Goal: Task Accomplishment & Management: Use online tool/utility

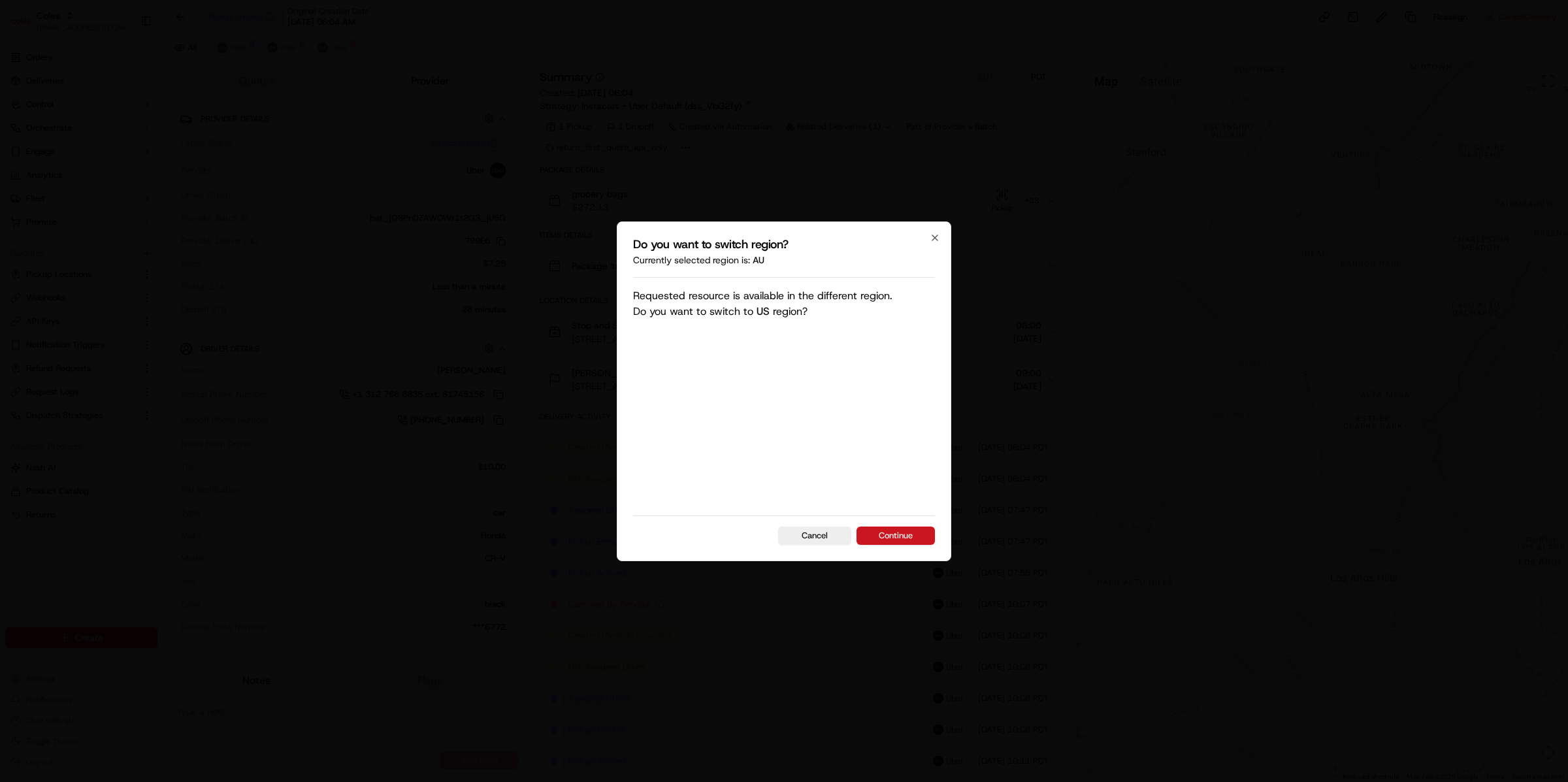
click at [905, 535] on button "Continue" at bounding box center [895, 535] width 78 height 18
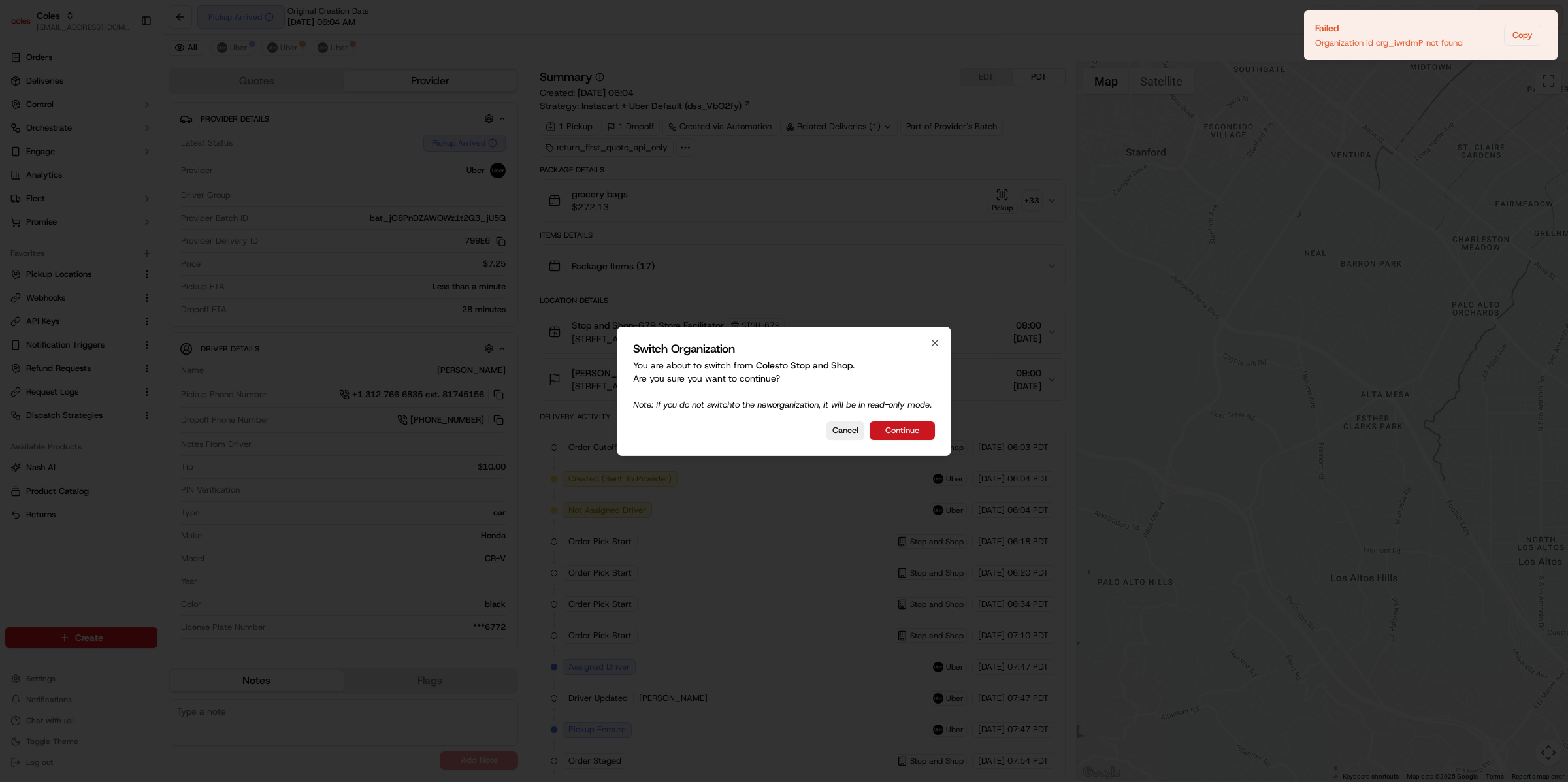
click at [916, 430] on button "Continue" at bounding box center [902, 431] width 65 height 18
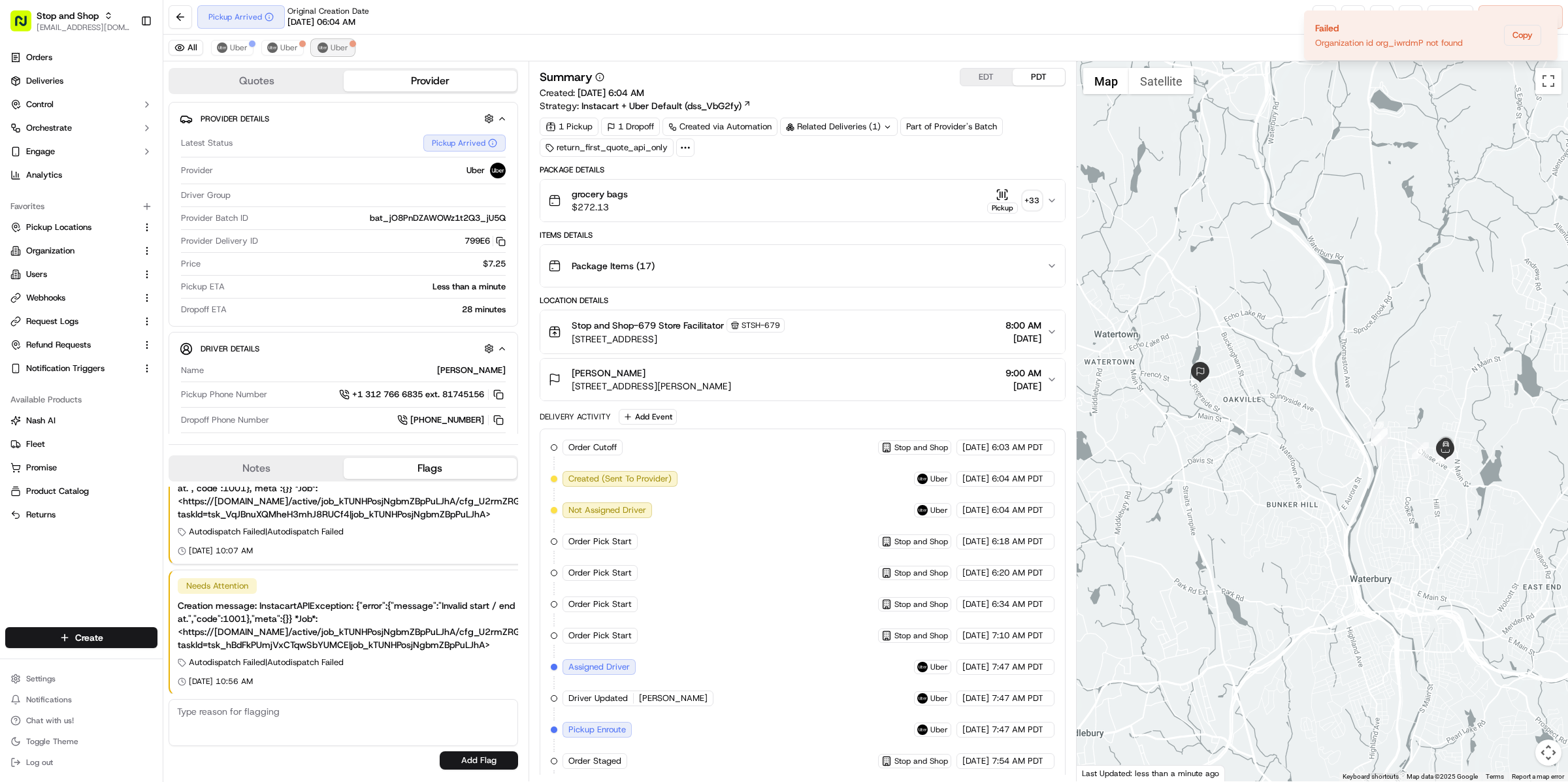
click at [332, 48] on span "Uber" at bounding box center [339, 47] width 17 height 10
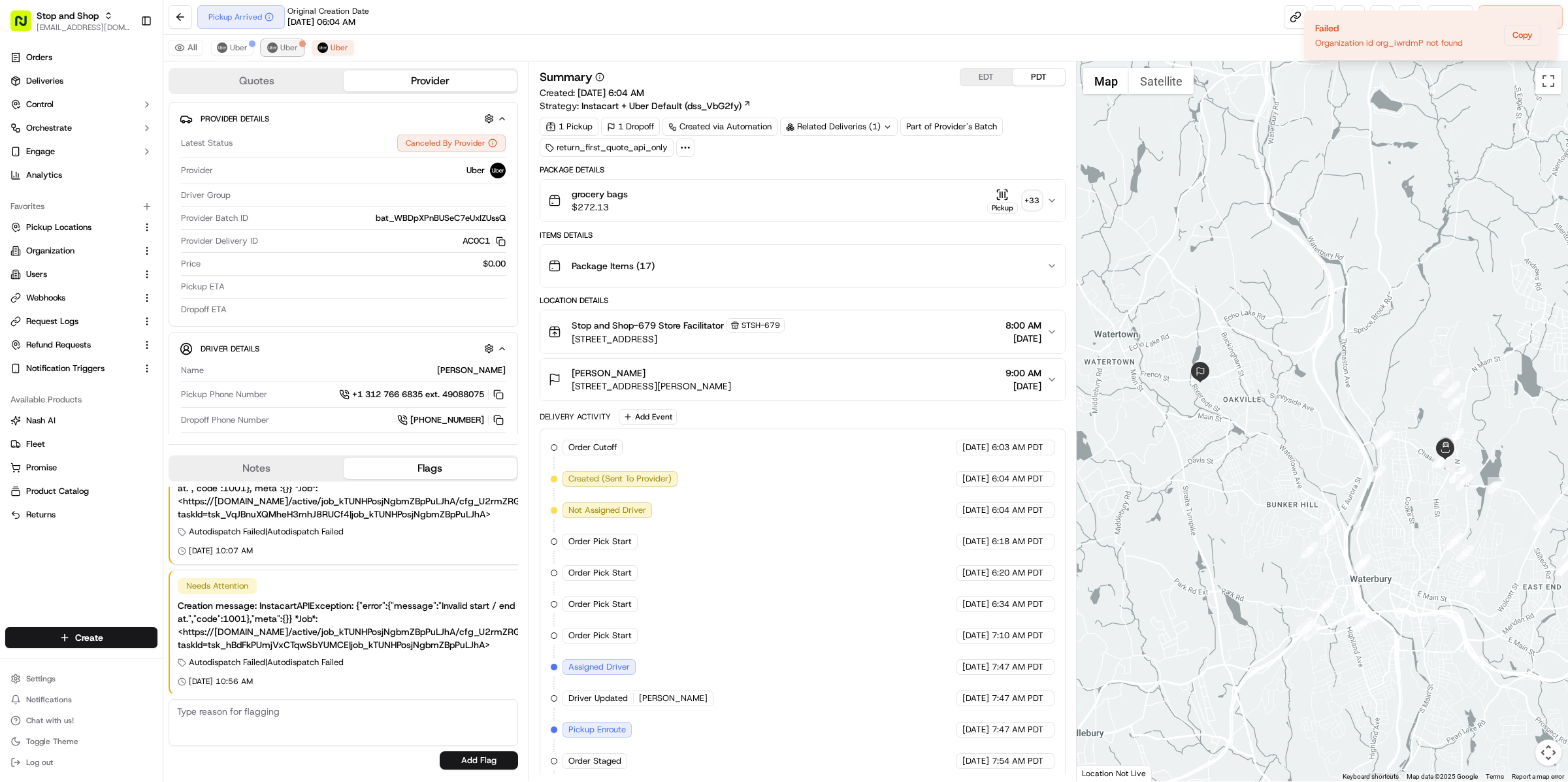
click at [285, 48] on span "Uber" at bounding box center [289, 47] width 17 height 10
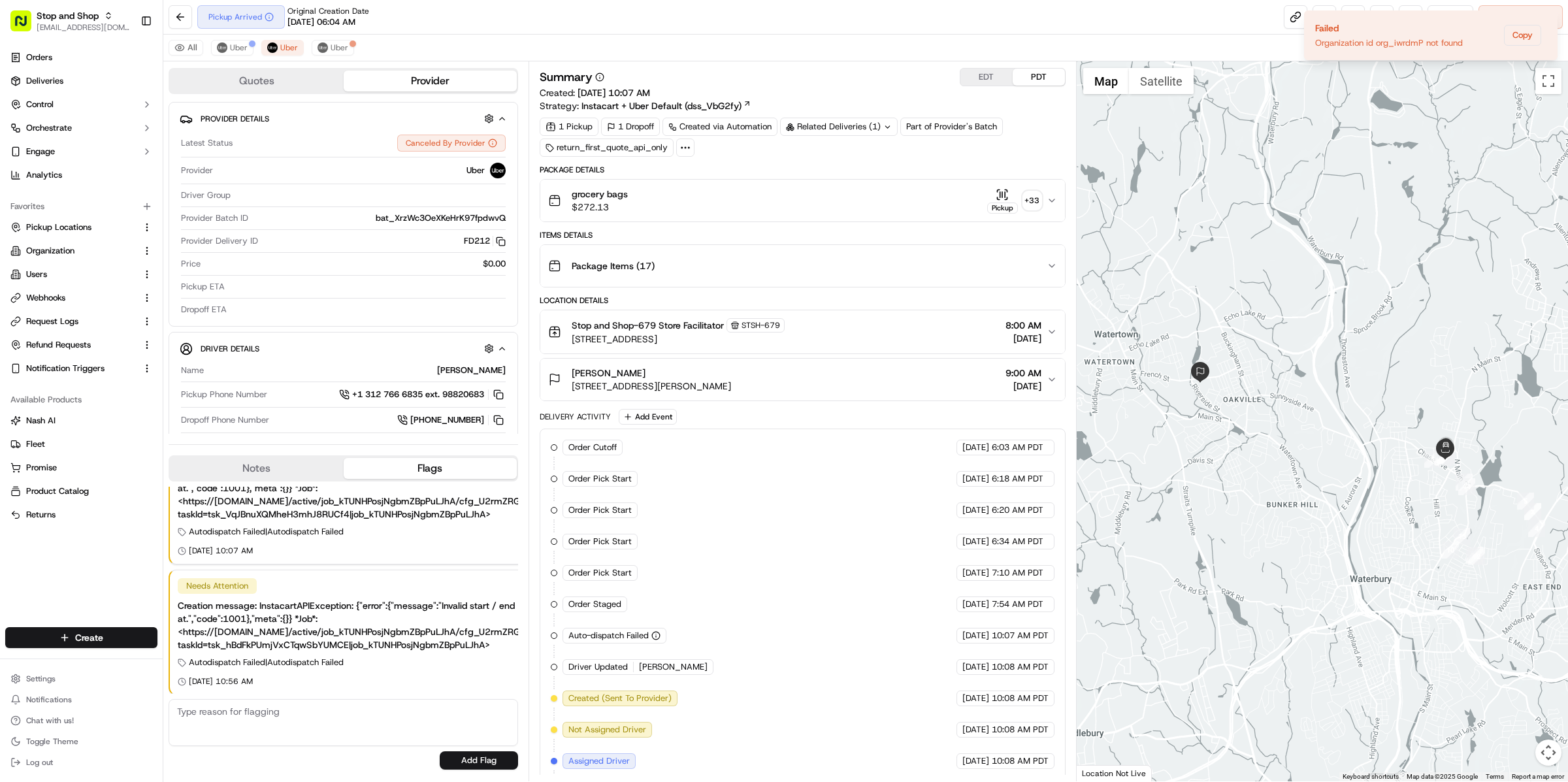
click at [686, 101] on span "Instacart + Uber Default (dss_VbG2fy)" at bounding box center [662, 106] width 160 height 13
click at [330, 43] on span "Uber" at bounding box center [339, 47] width 17 height 10
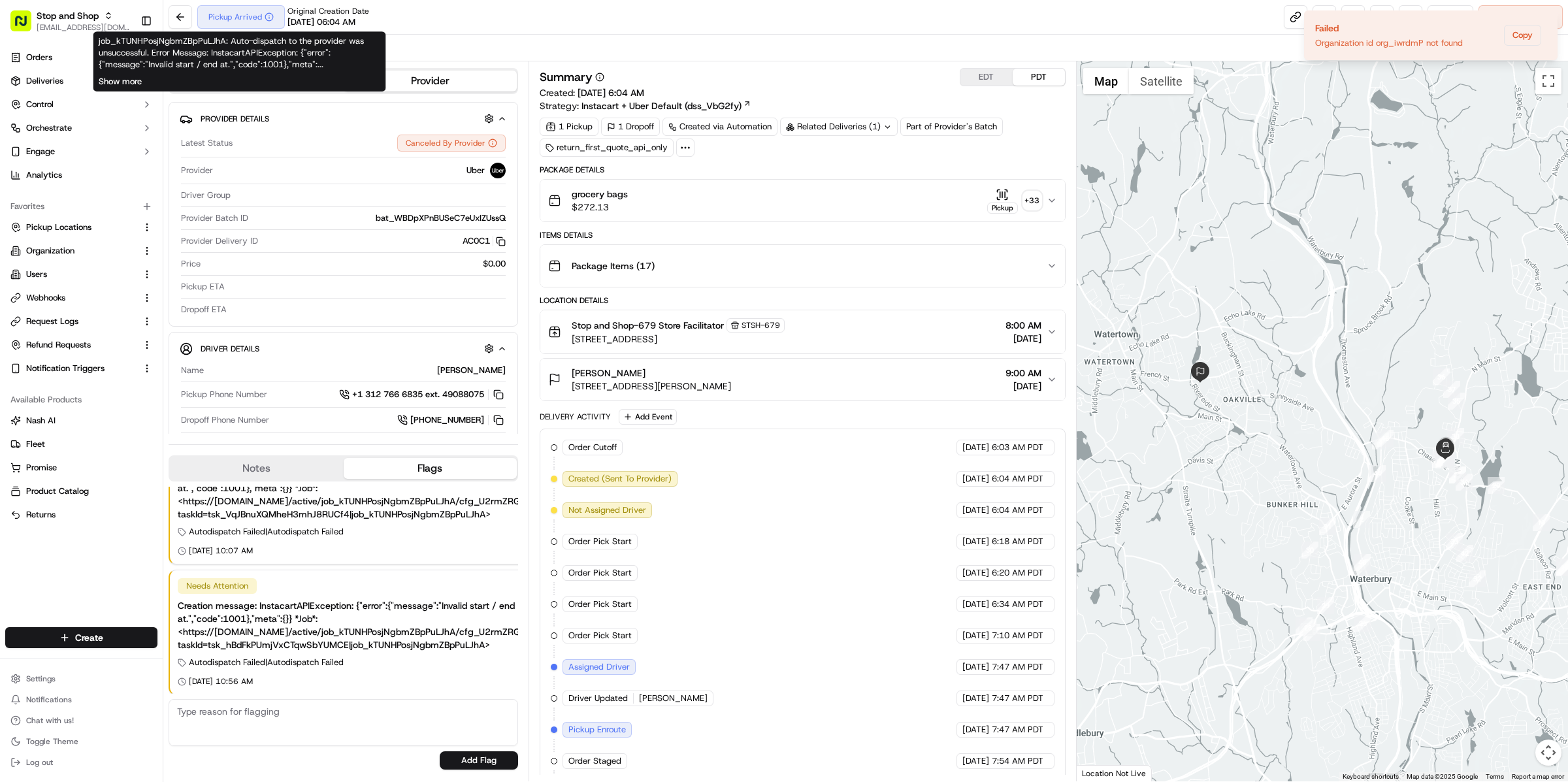
click at [133, 75] on button "Show more" at bounding box center [120, 81] width 43 height 12
click at [453, 50] on div "All Uber Uber Uber" at bounding box center [865, 48] width 1404 height 27
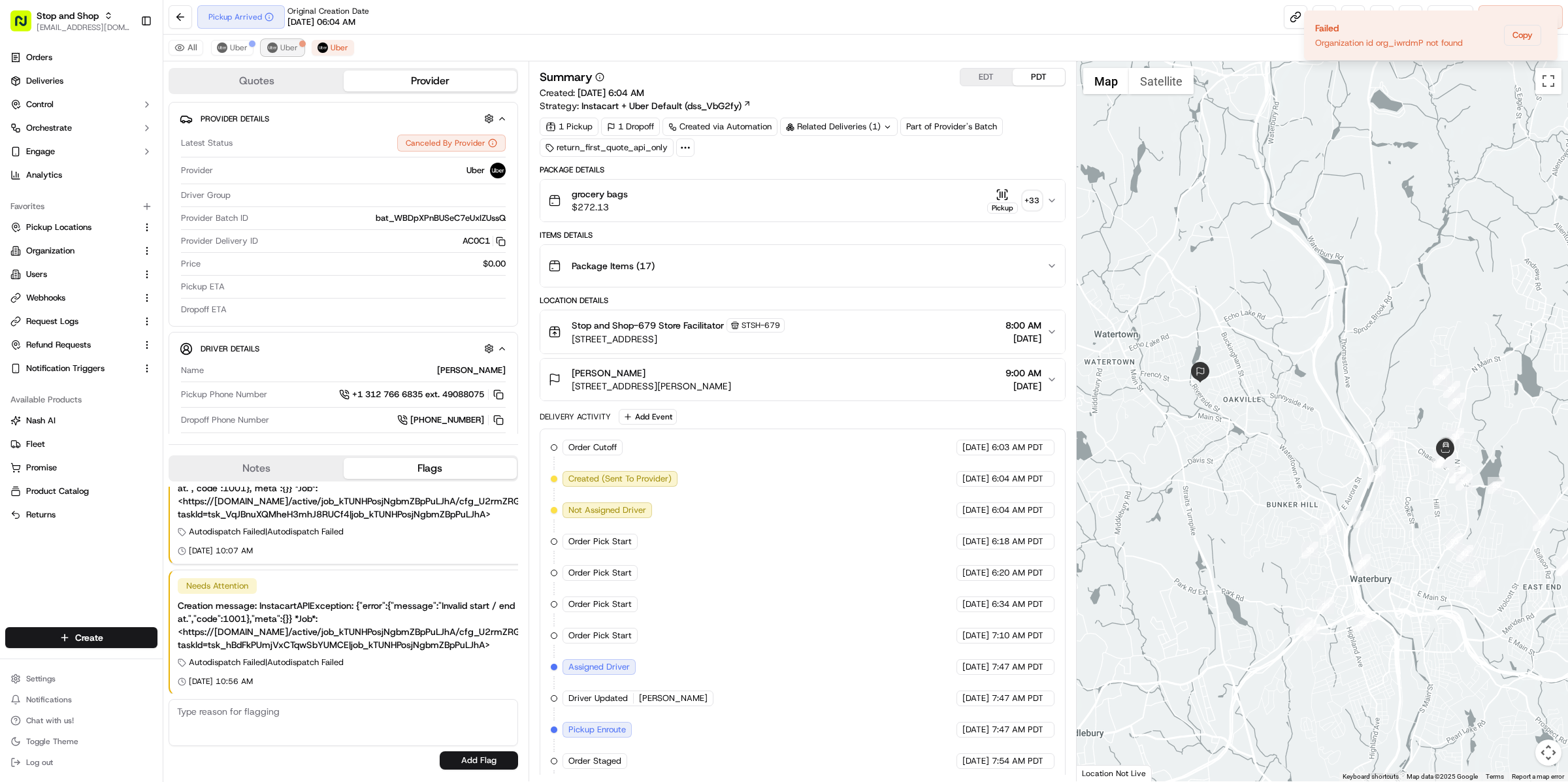
click at [285, 40] on button "Uber" at bounding box center [282, 47] width 42 height 16
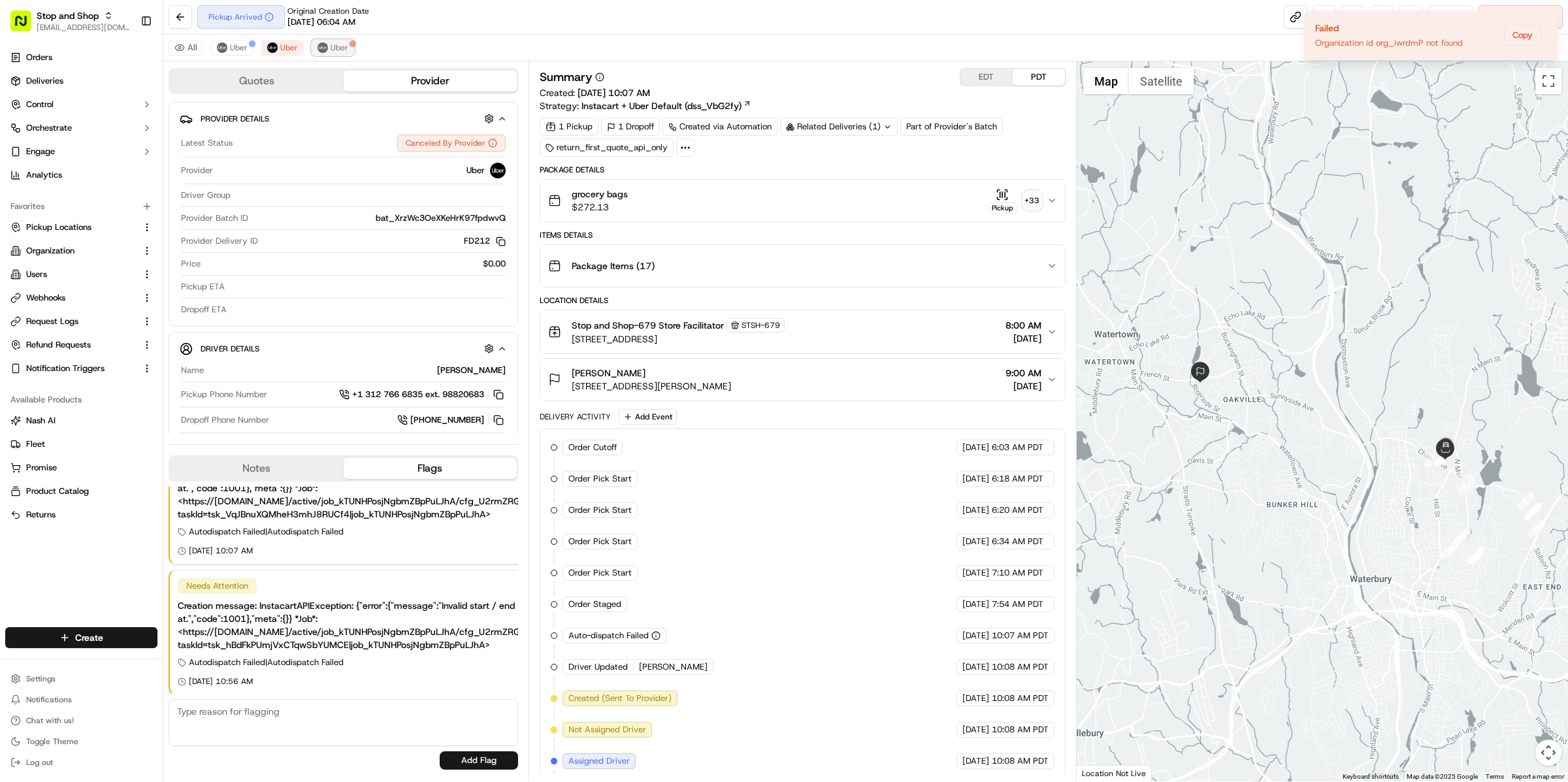
click at [343, 50] on span "Uber" at bounding box center [339, 47] width 17 height 10
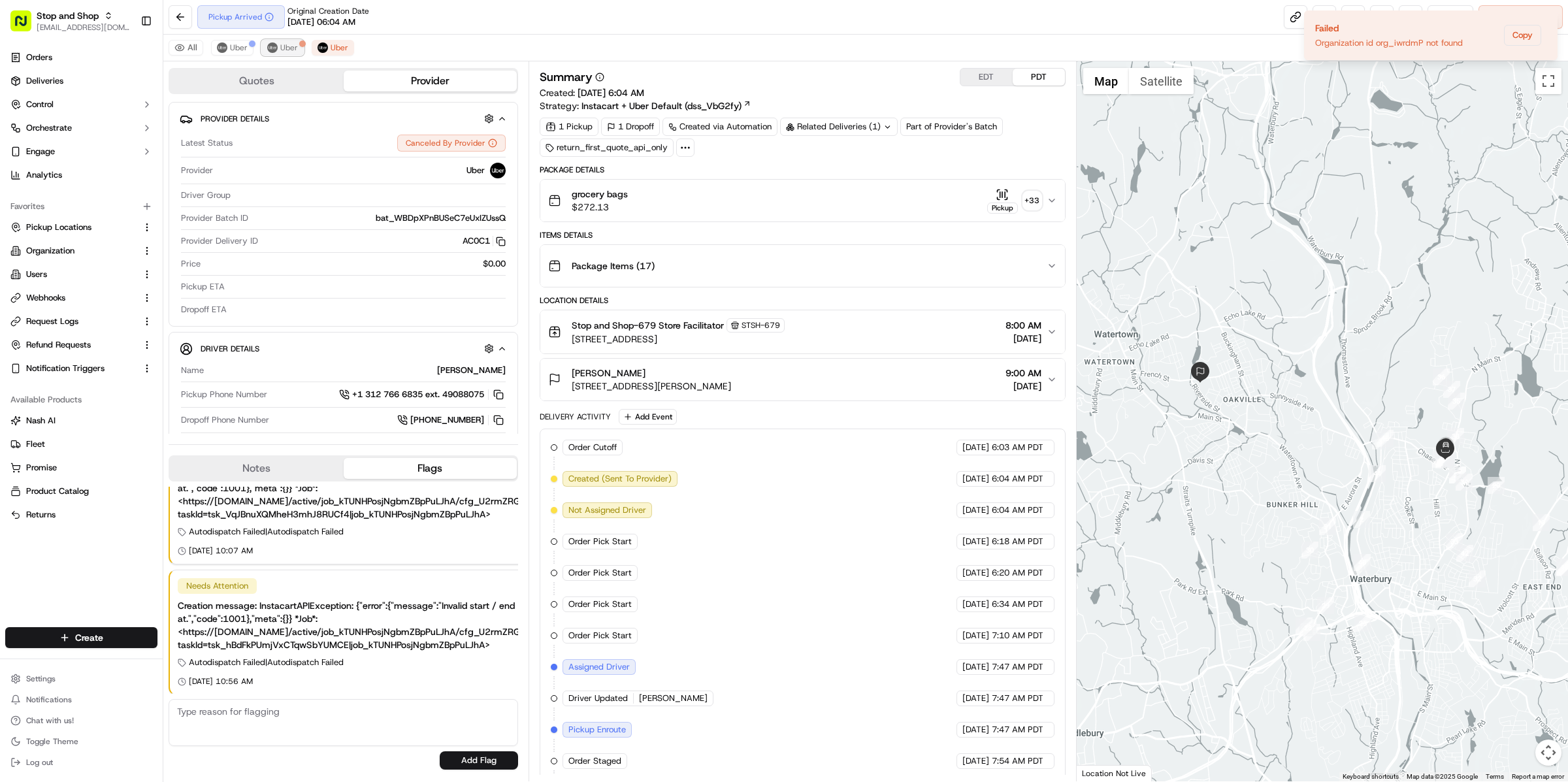
click at [298, 48] on button "Uber" at bounding box center [282, 47] width 42 height 16
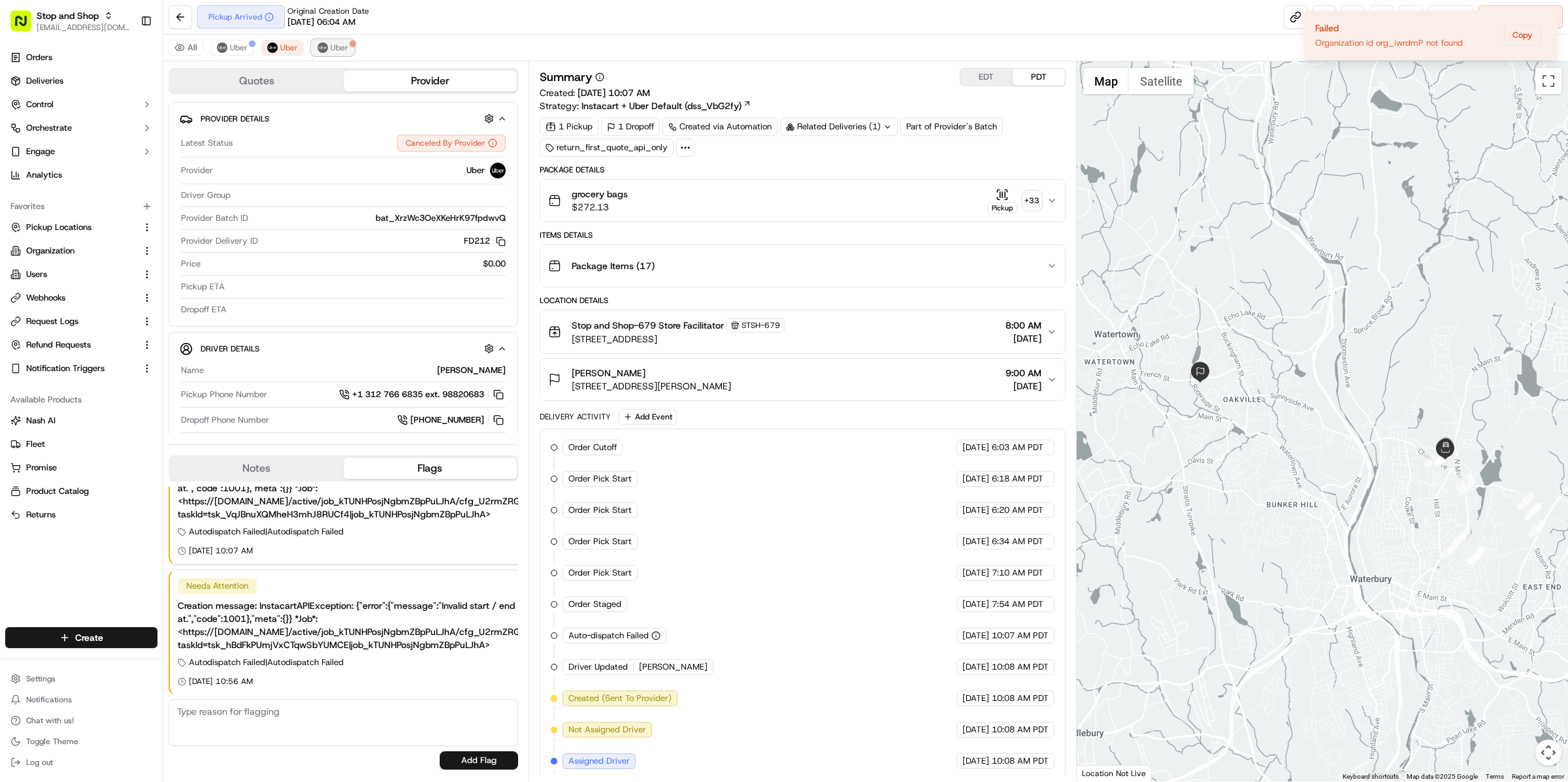
click at [321, 47] on img at bounding box center [322, 47] width 10 height 10
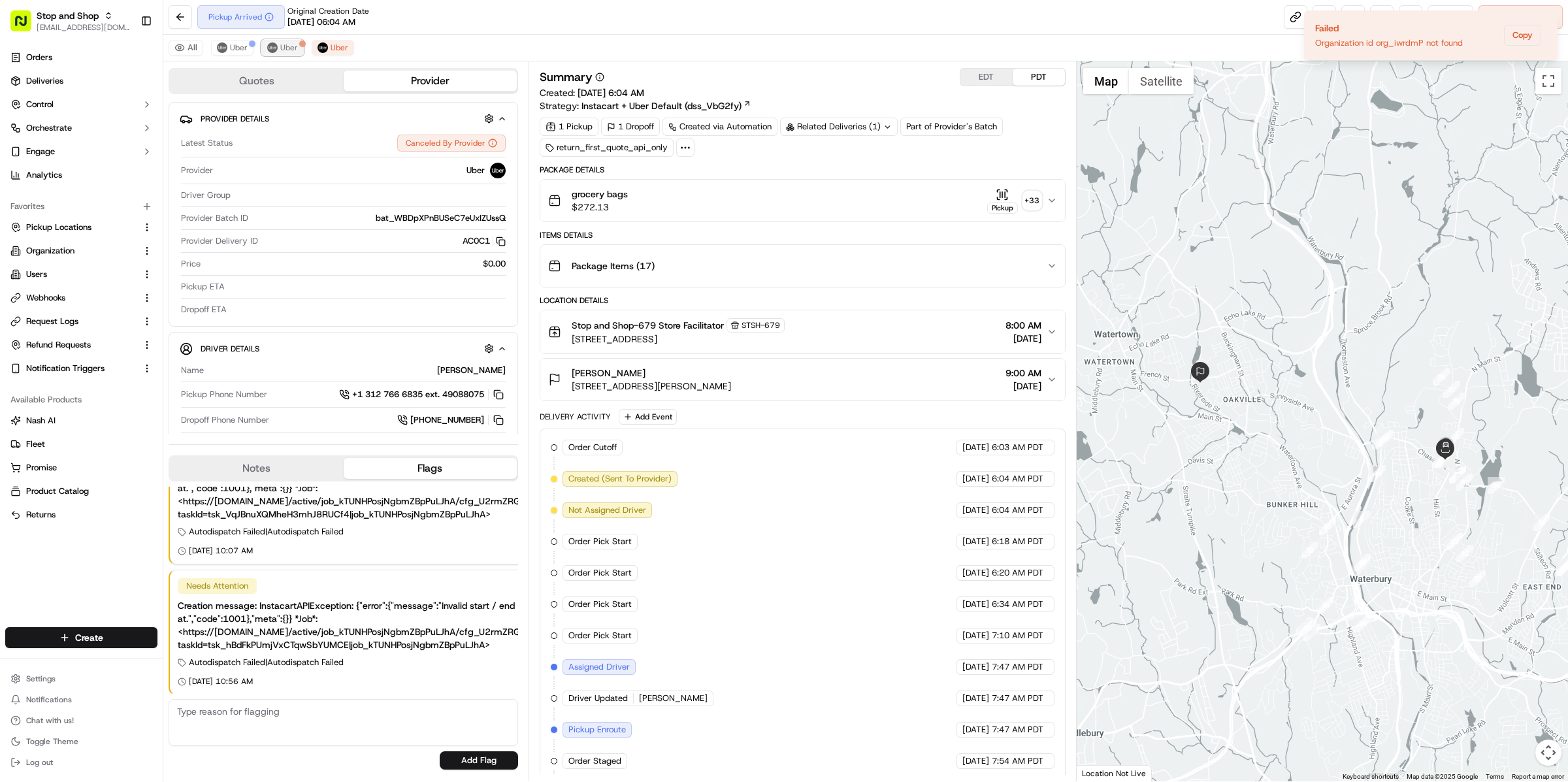
click at [283, 46] on span "Uber" at bounding box center [289, 47] width 17 height 10
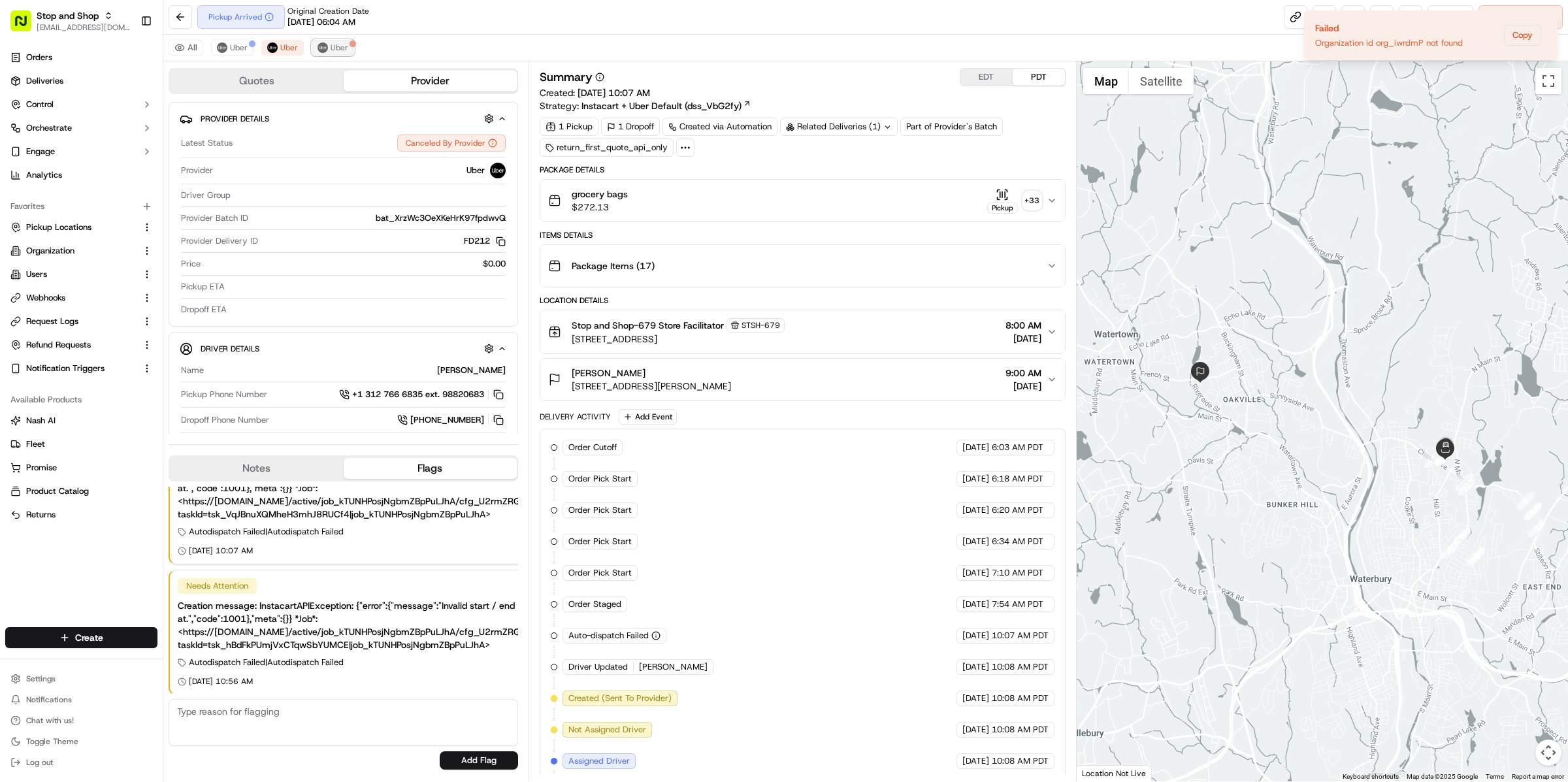
click at [321, 46] on img at bounding box center [322, 47] width 10 height 10
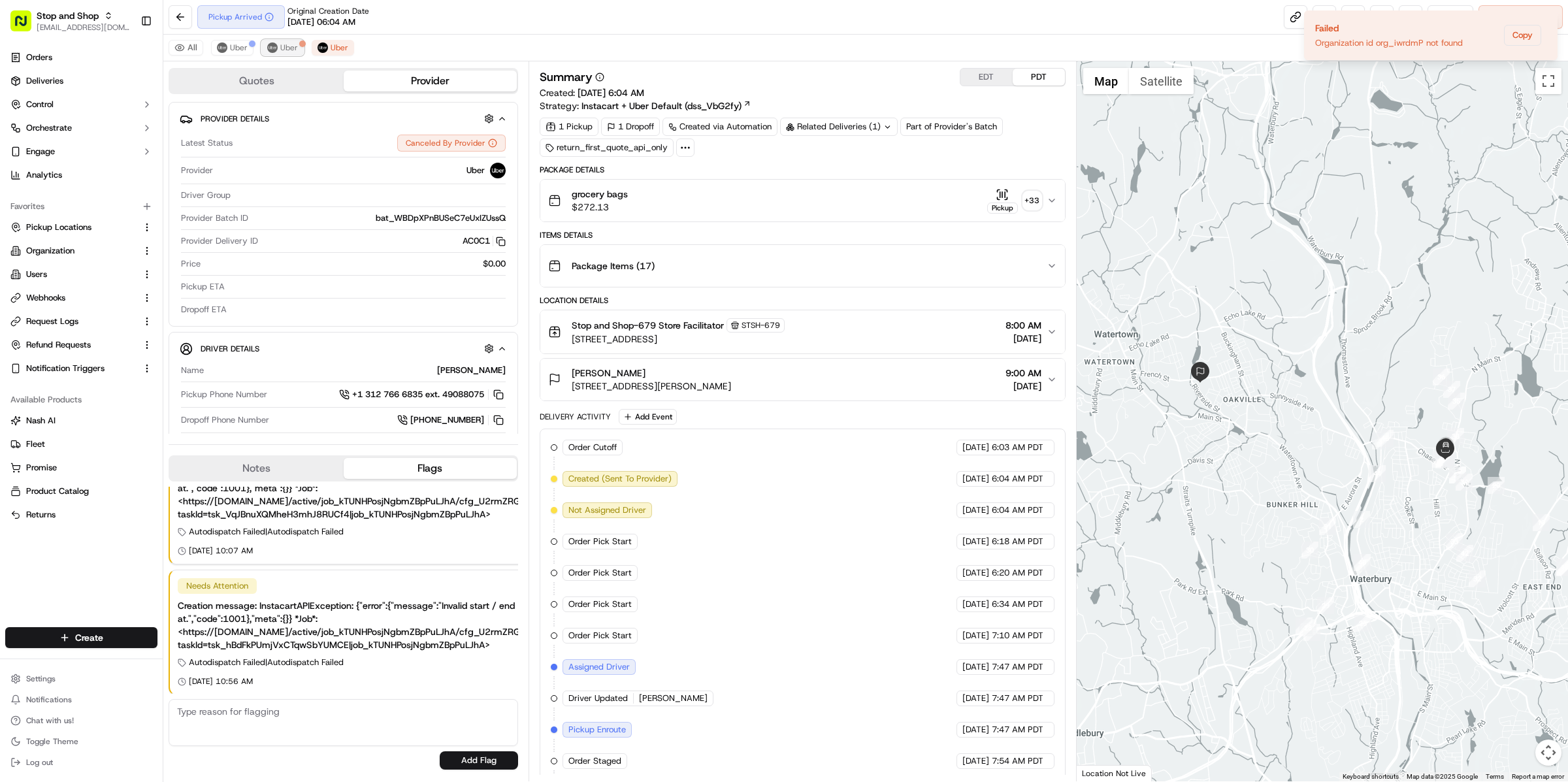
click at [287, 46] on span "Uber" at bounding box center [289, 47] width 17 height 10
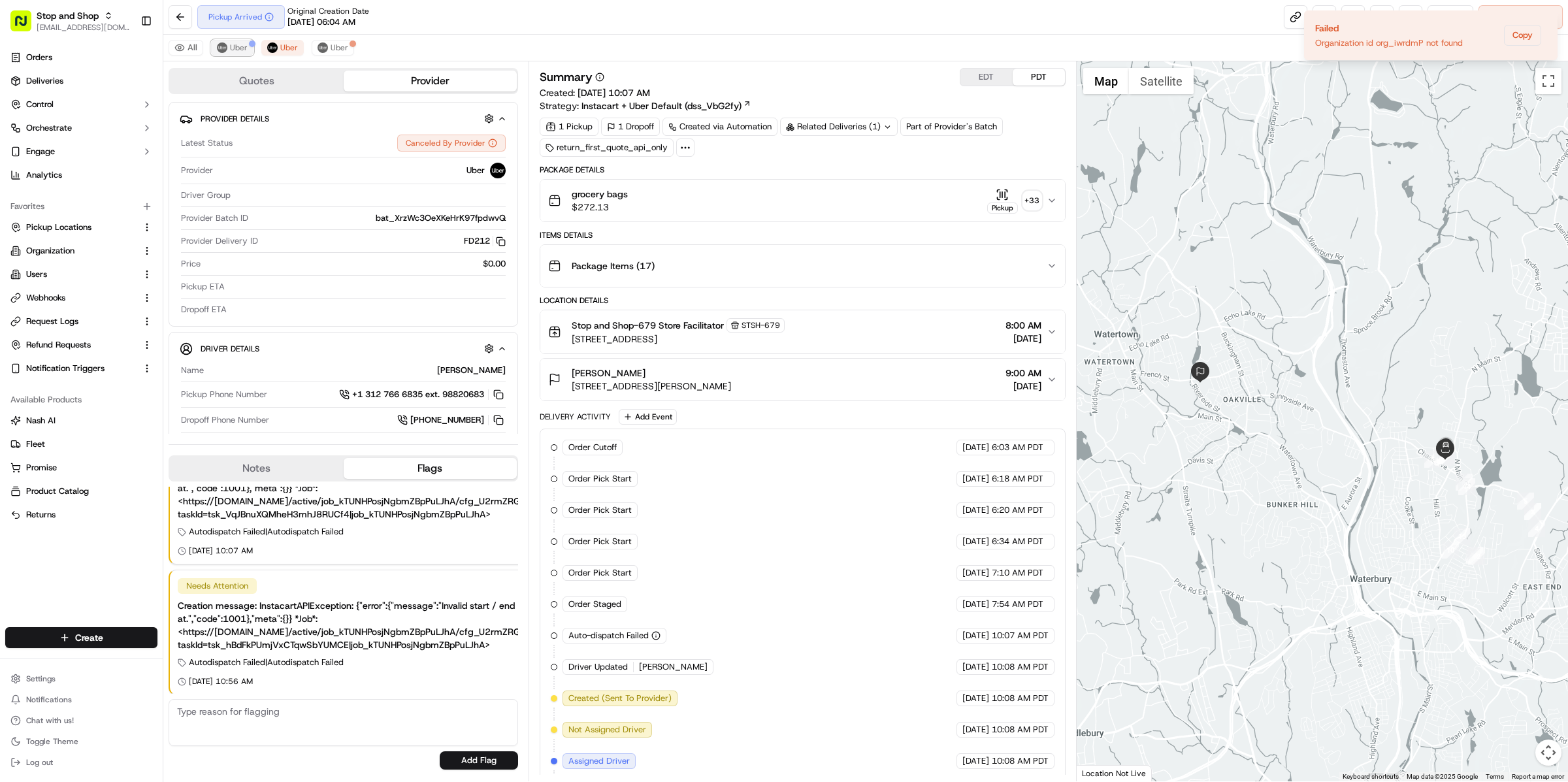
click at [231, 45] on span "Uber" at bounding box center [238, 47] width 17 height 10
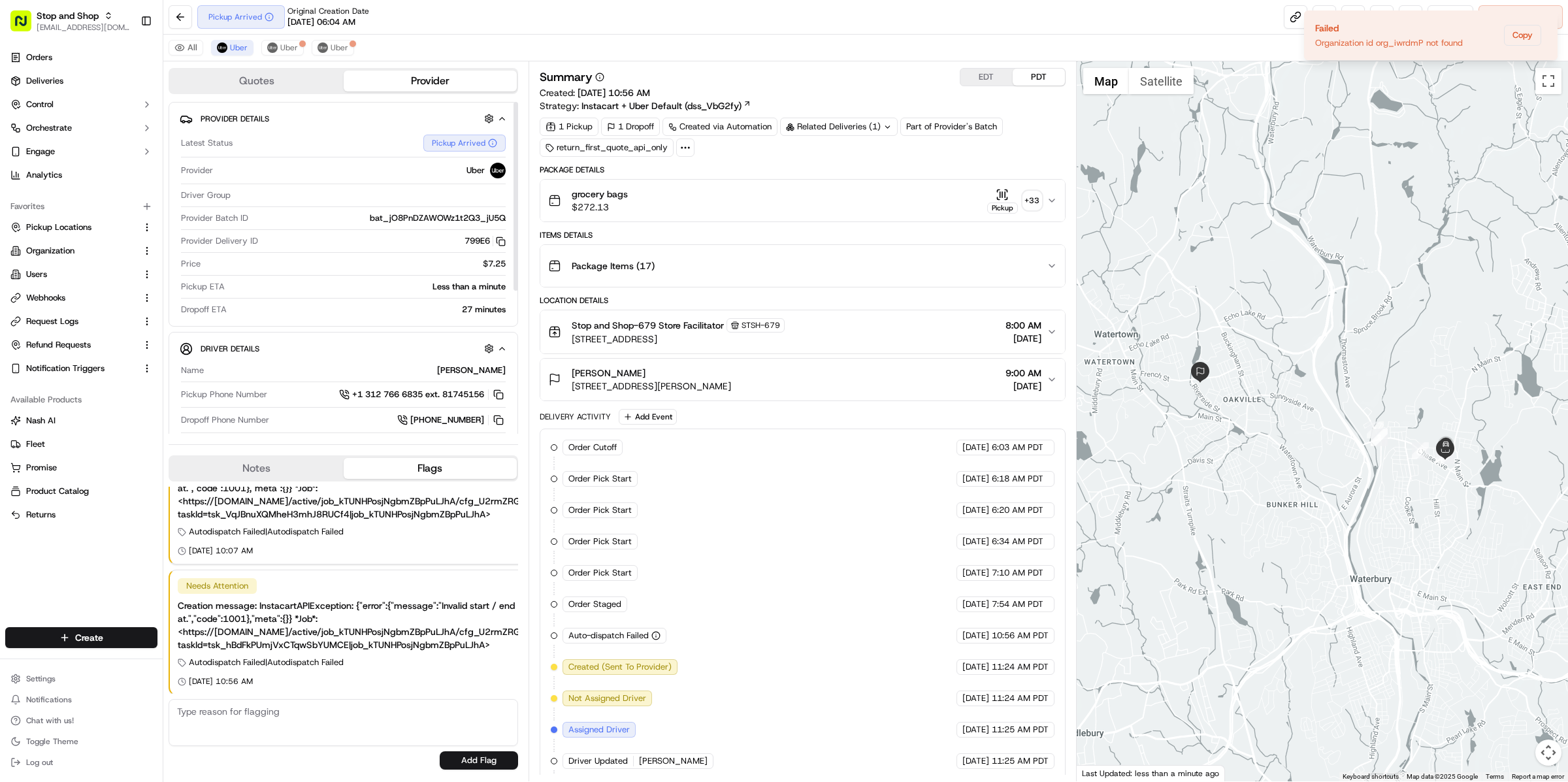
click at [877, 346] on button "Stop and Shop-679 Store Facilitator STSH-679 240 Chase Ave, Waterbury, CT 06704…" at bounding box center [802, 331] width 525 height 43
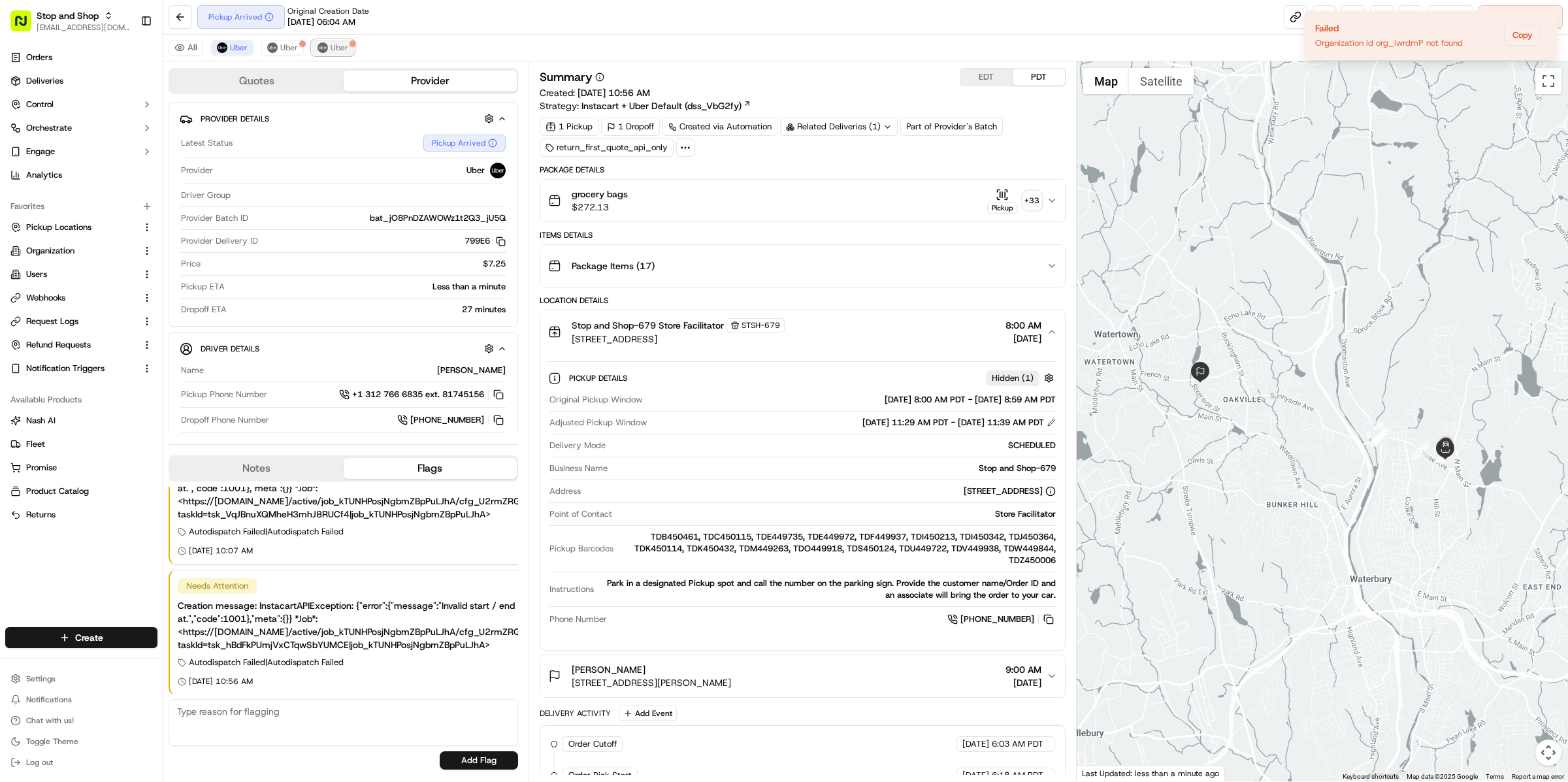
click at [328, 54] on button "Uber" at bounding box center [333, 47] width 42 height 16
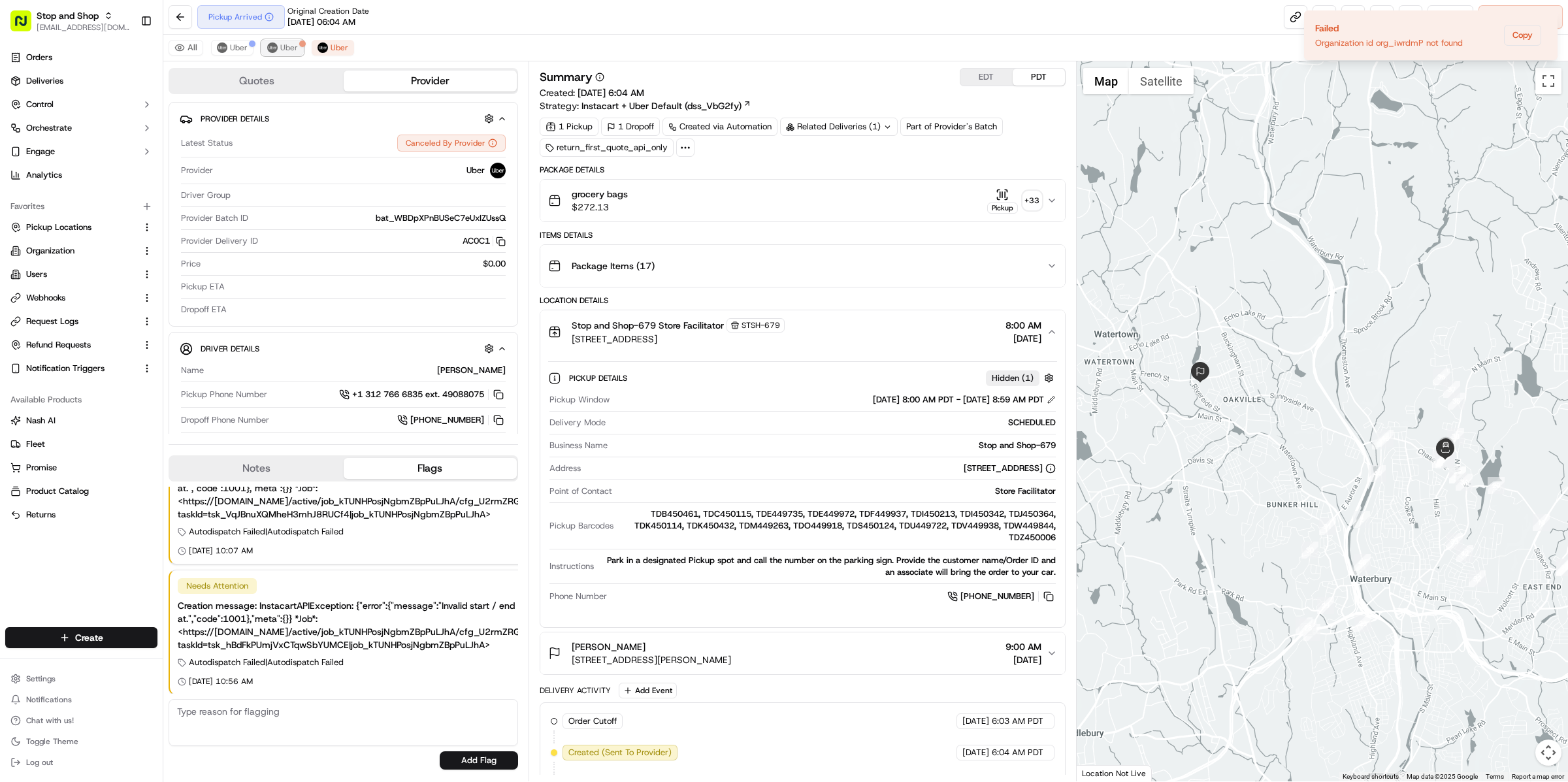
click at [281, 45] on span "Uber" at bounding box center [289, 47] width 17 height 10
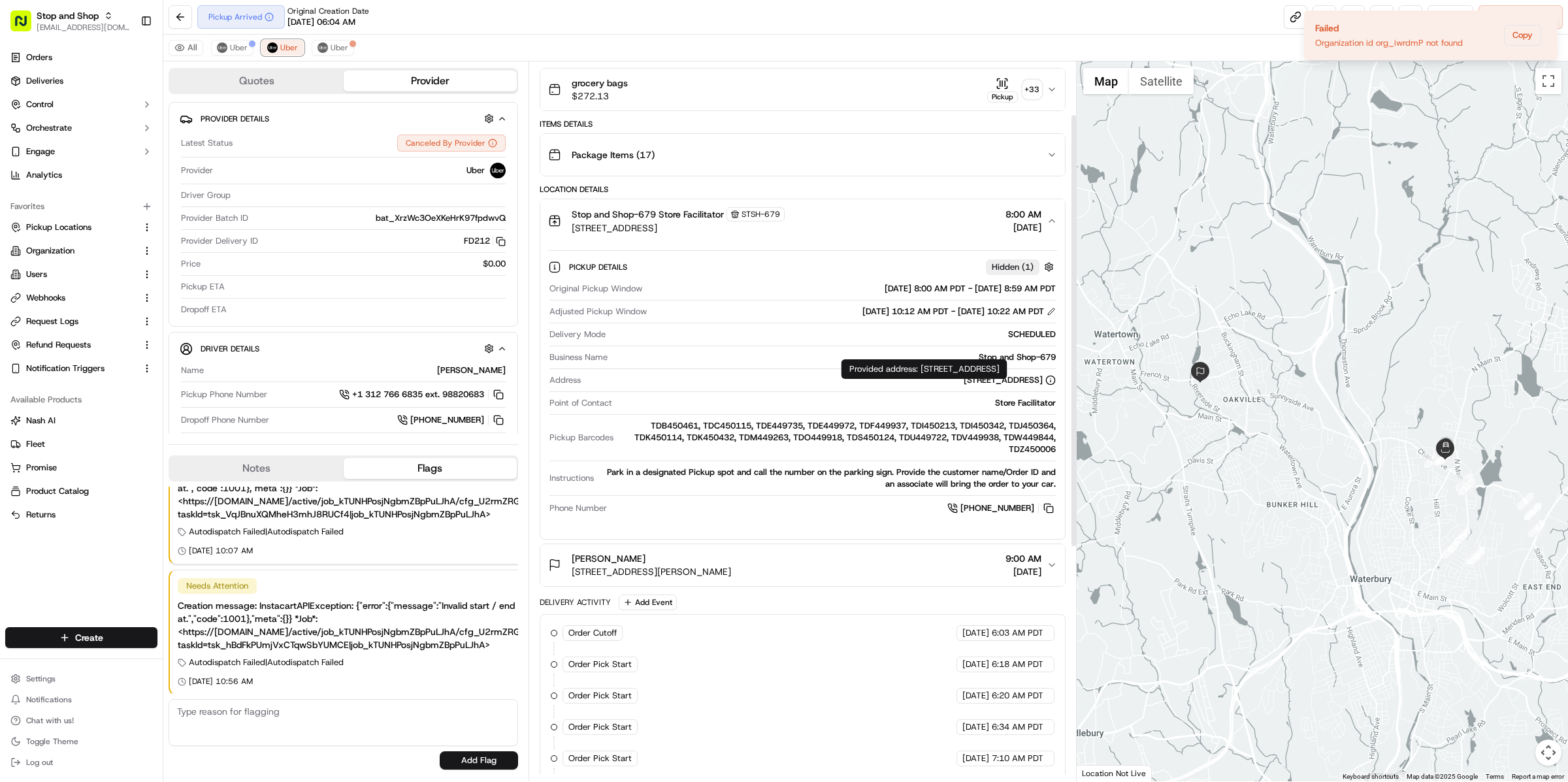
scroll to position [132, 0]
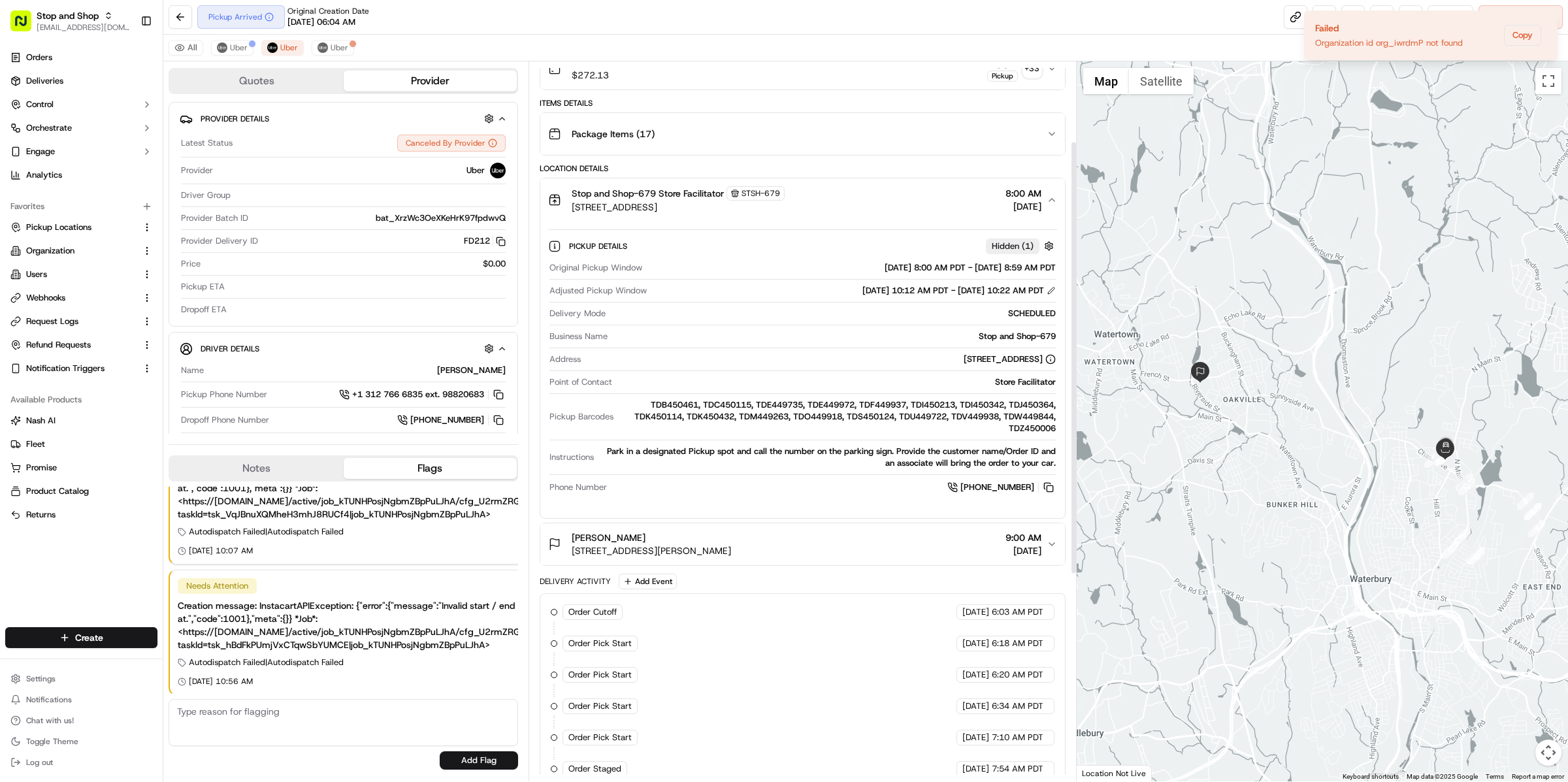
click at [920, 544] on div "Lauren Wixted 30 Stephanie Ln, Watertown, CT 06779, US 9:00 AM 09/22/2025" at bounding box center [798, 544] width 499 height 26
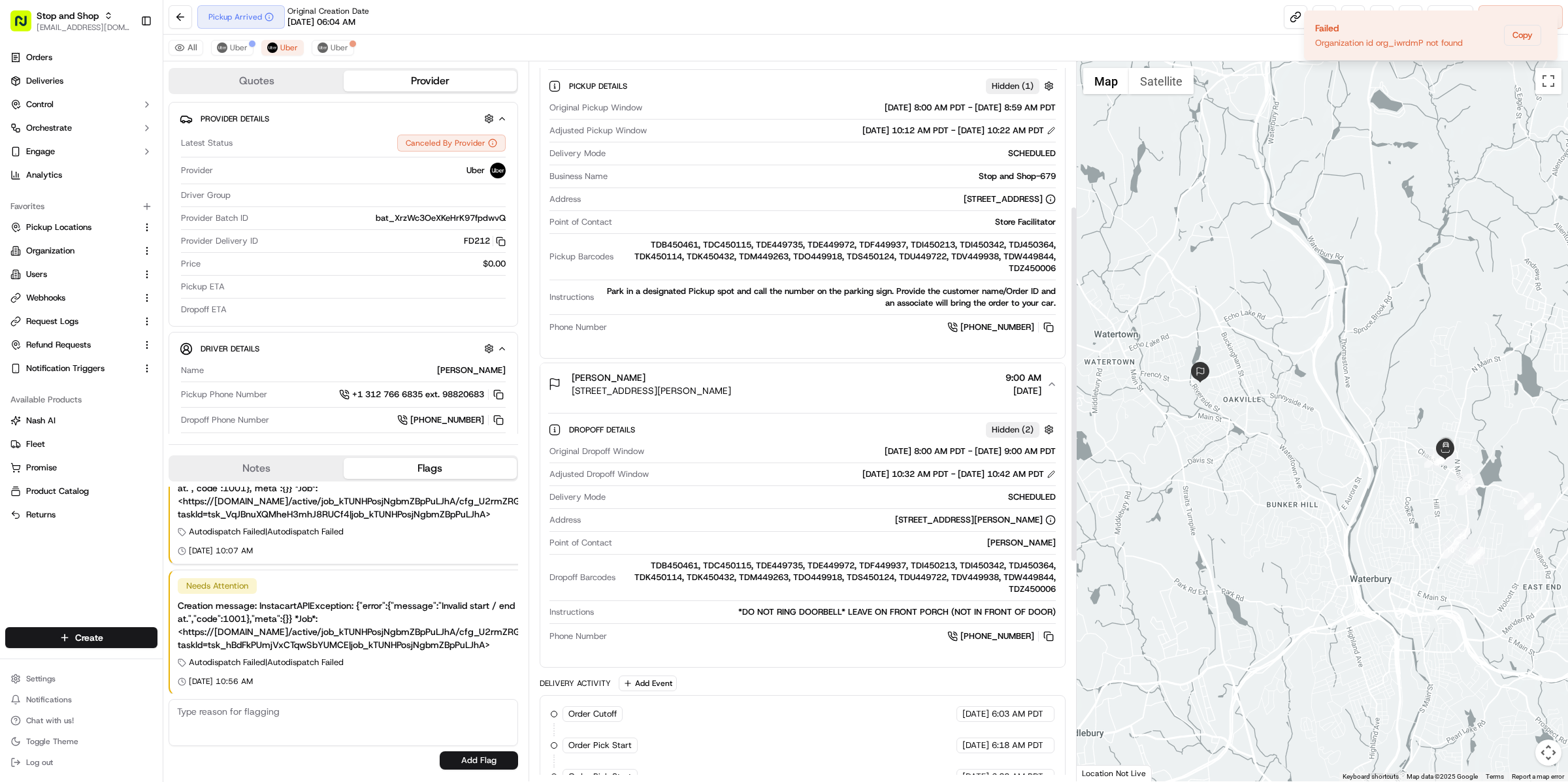
scroll to position [0, 0]
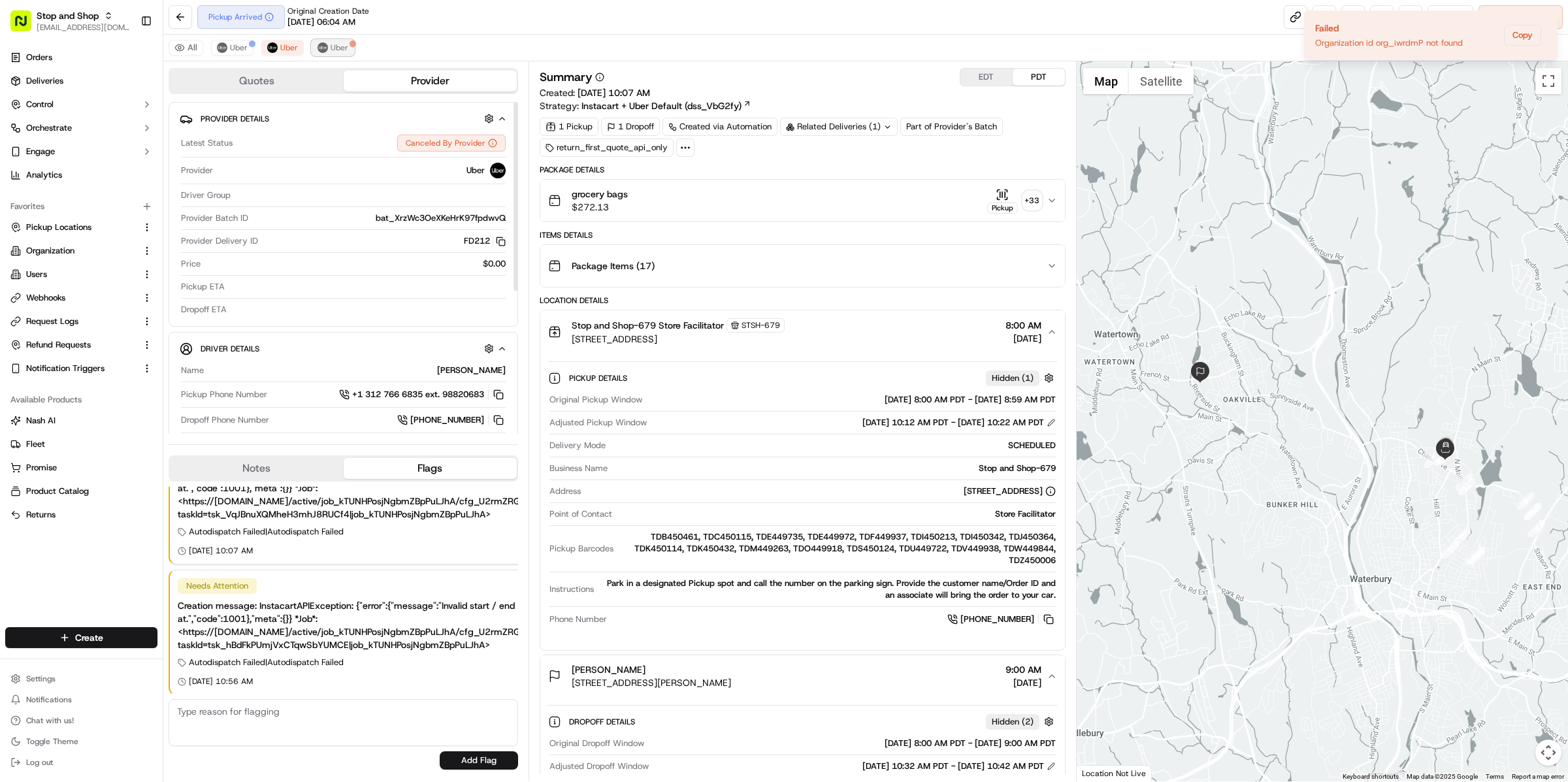
click at [341, 41] on button "Uber" at bounding box center [333, 47] width 42 height 16
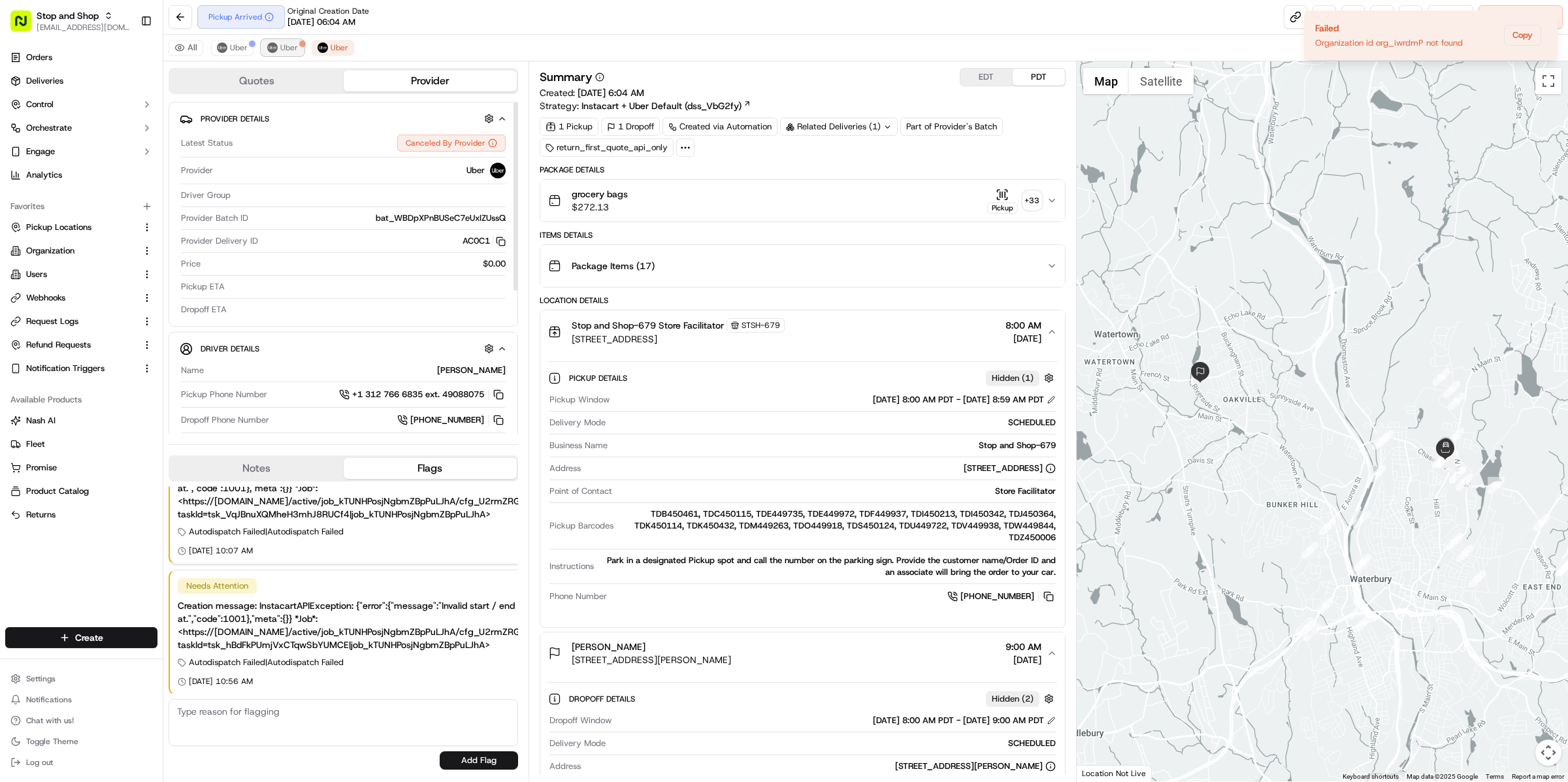
click at [282, 45] on span "Uber" at bounding box center [289, 47] width 17 height 10
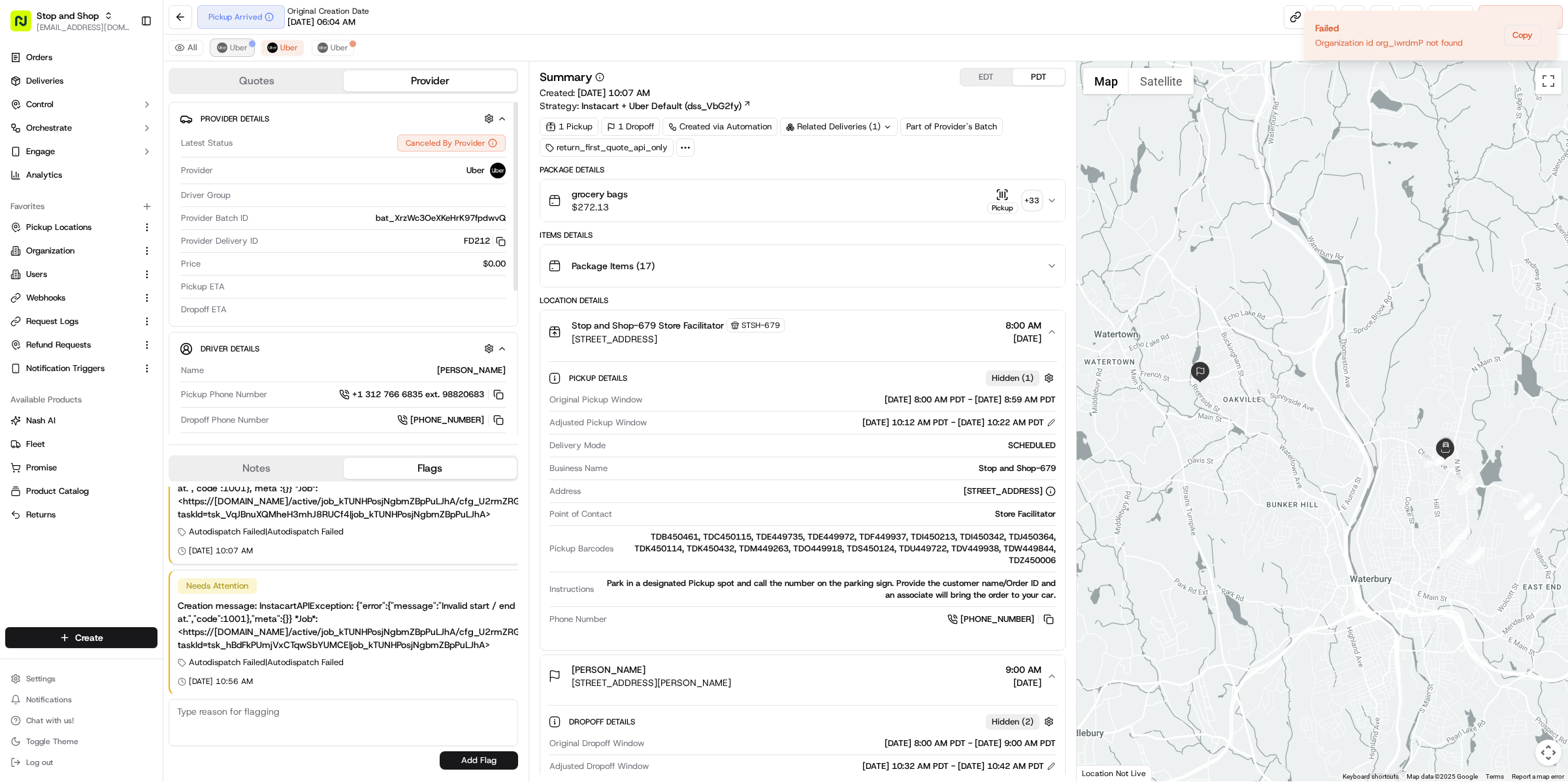
click at [236, 47] on span "Uber" at bounding box center [238, 47] width 17 height 10
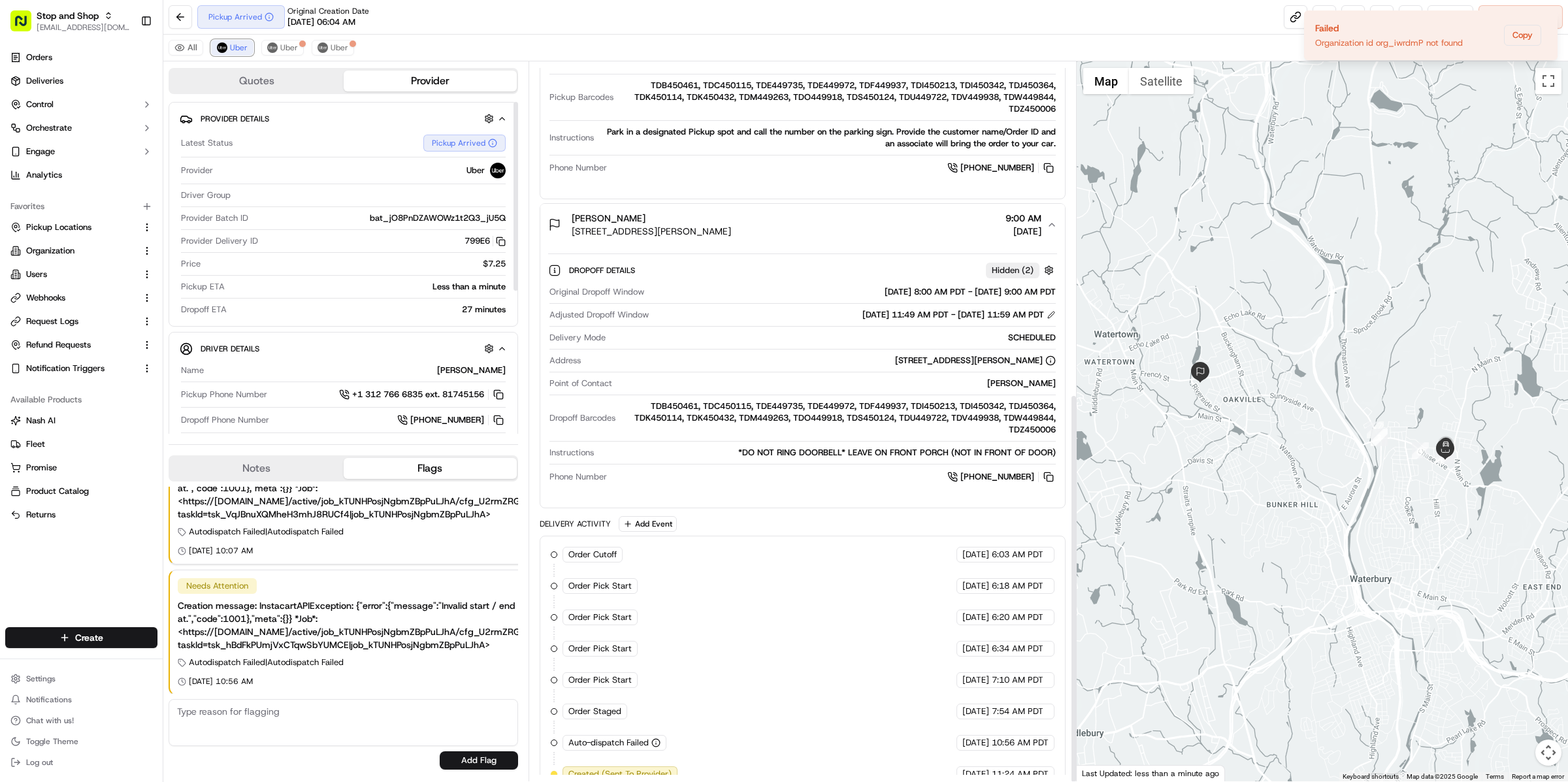
scroll to position [613, 0]
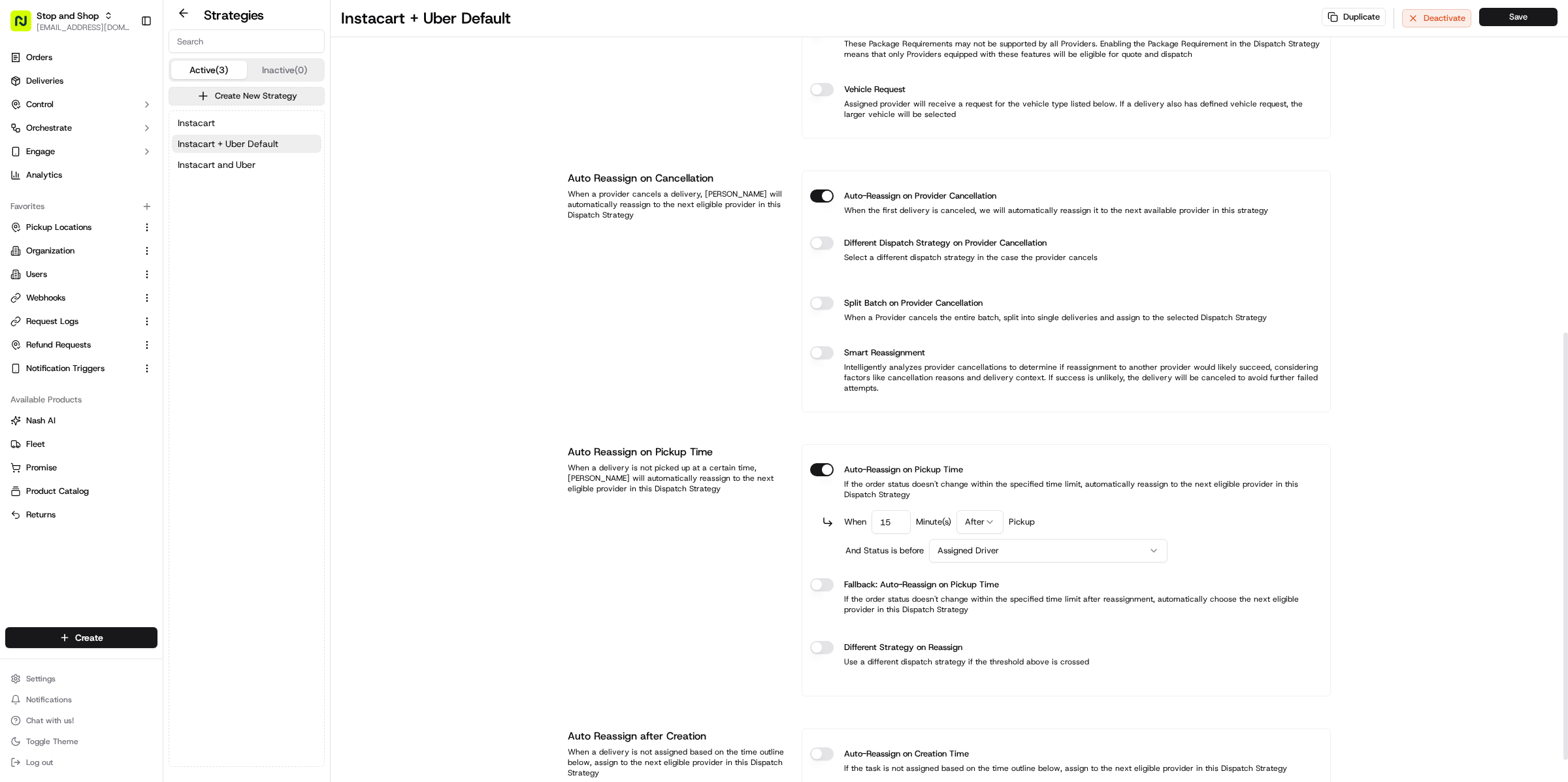
scroll to position [651, 0]
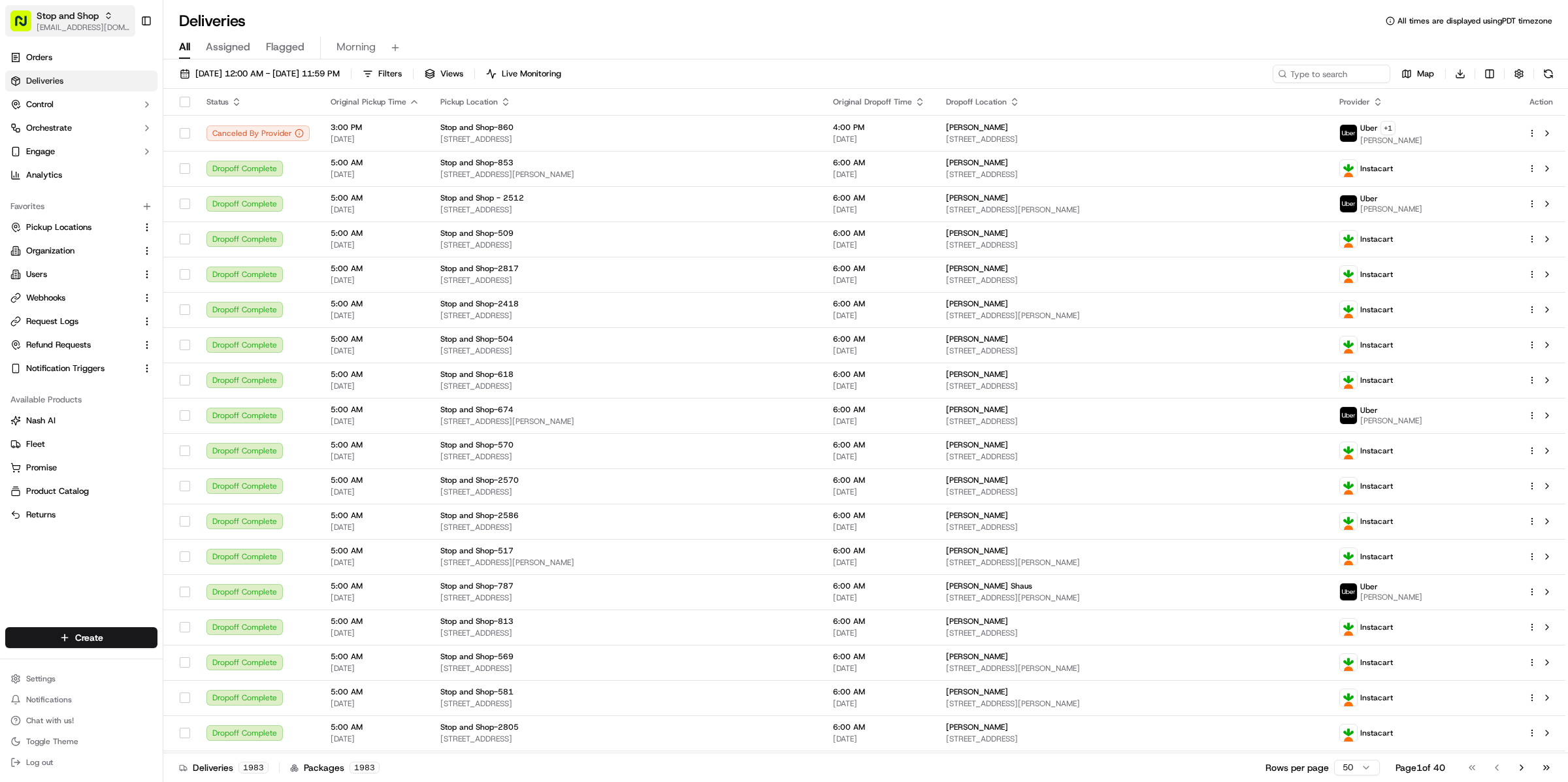
click at [86, 29] on span "[EMAIL_ADDRESS][DOMAIN_NAME]" at bounding box center [84, 27] width 94 height 10
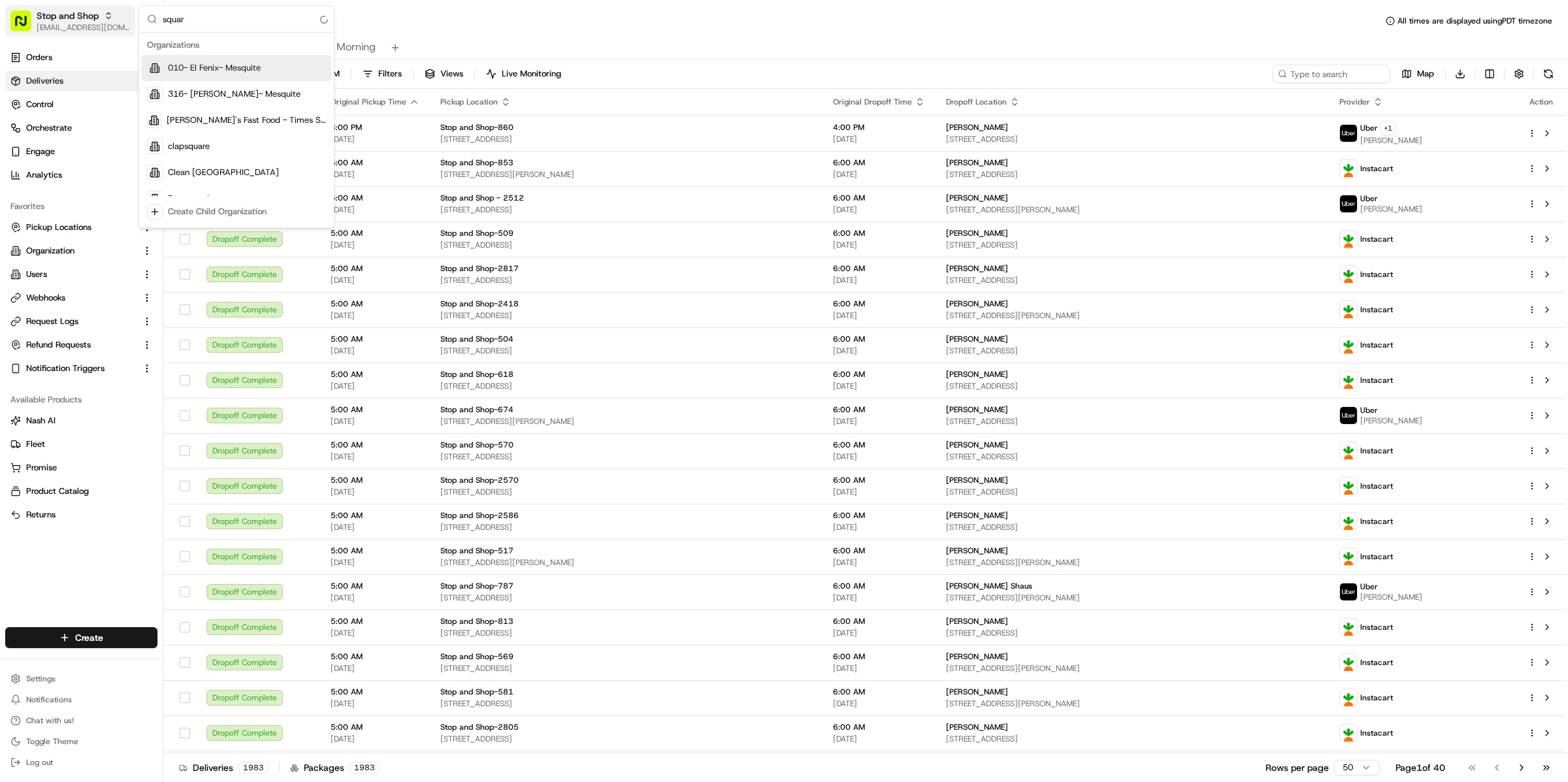
type input "square"
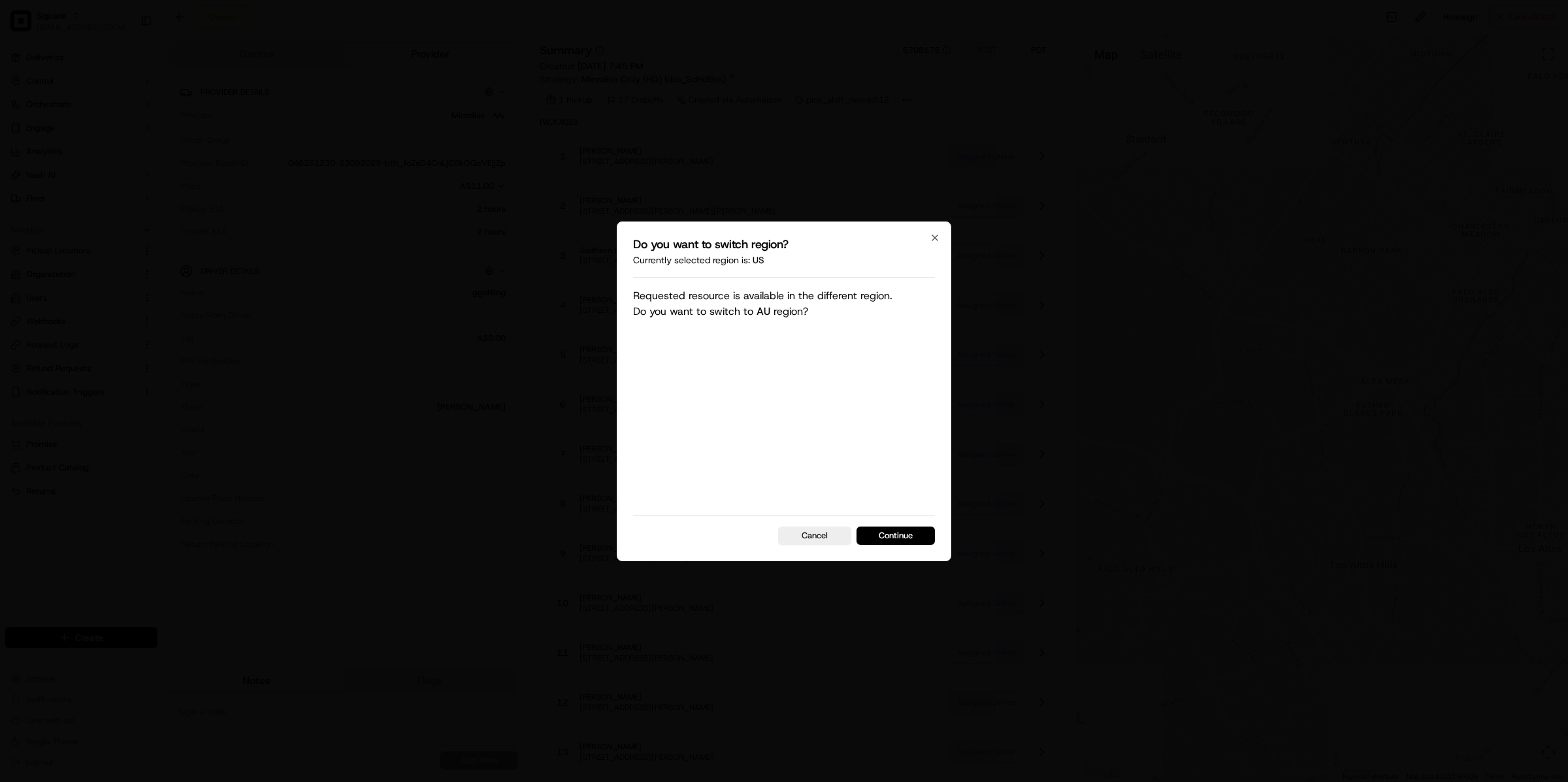
click at [891, 547] on div "Do you want to switch region? Currently selected region is: us Requested resour…" at bounding box center [783, 391] width 334 height 339
click at [892, 536] on button "Continue" at bounding box center [895, 535] width 78 height 18
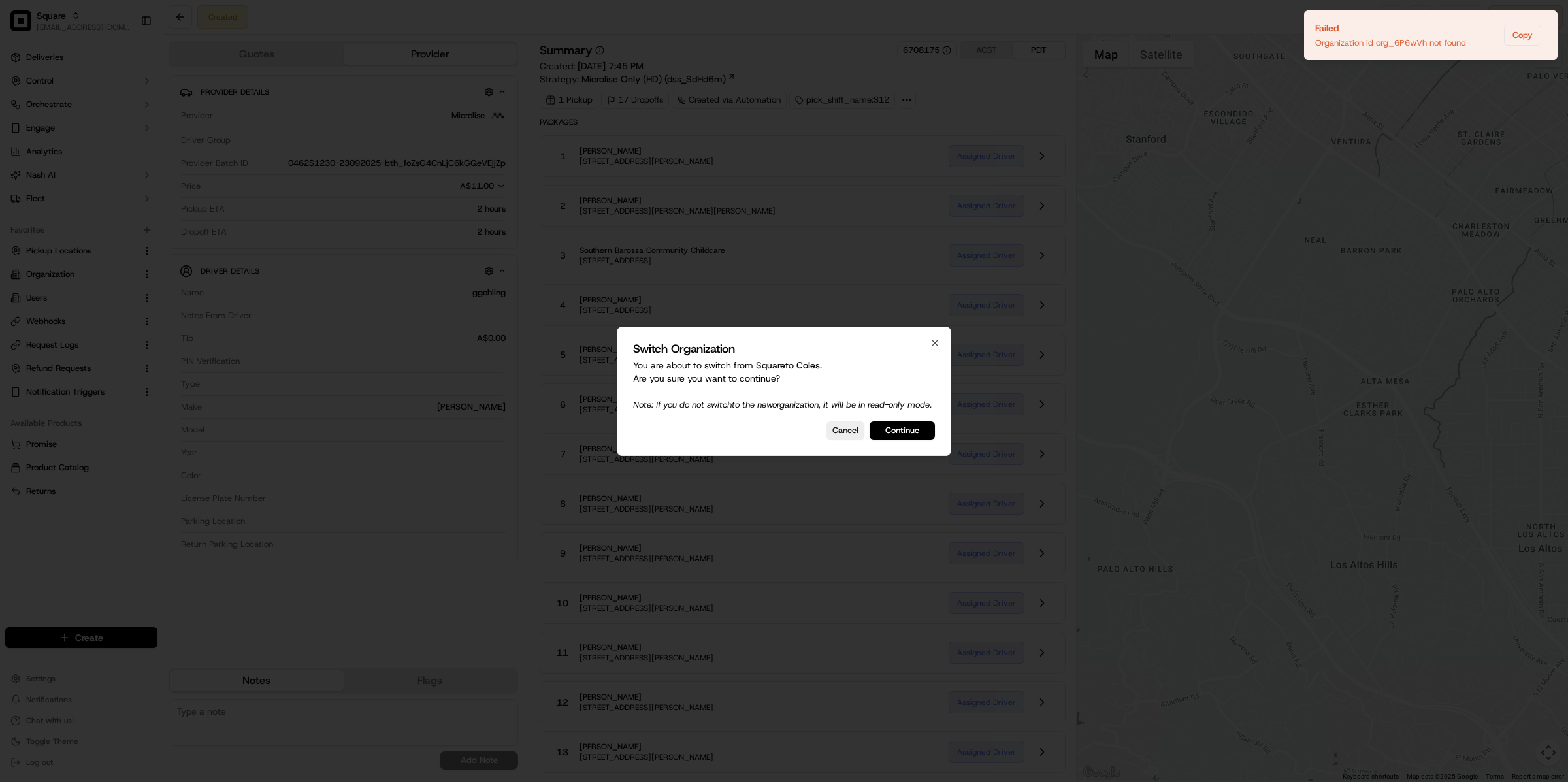
click at [919, 425] on div "Switch Organization You are about to switch from Square to Coles . Are you sure…" at bounding box center [783, 391] width 334 height 130
click at [913, 431] on button "Continue" at bounding box center [902, 431] width 65 height 18
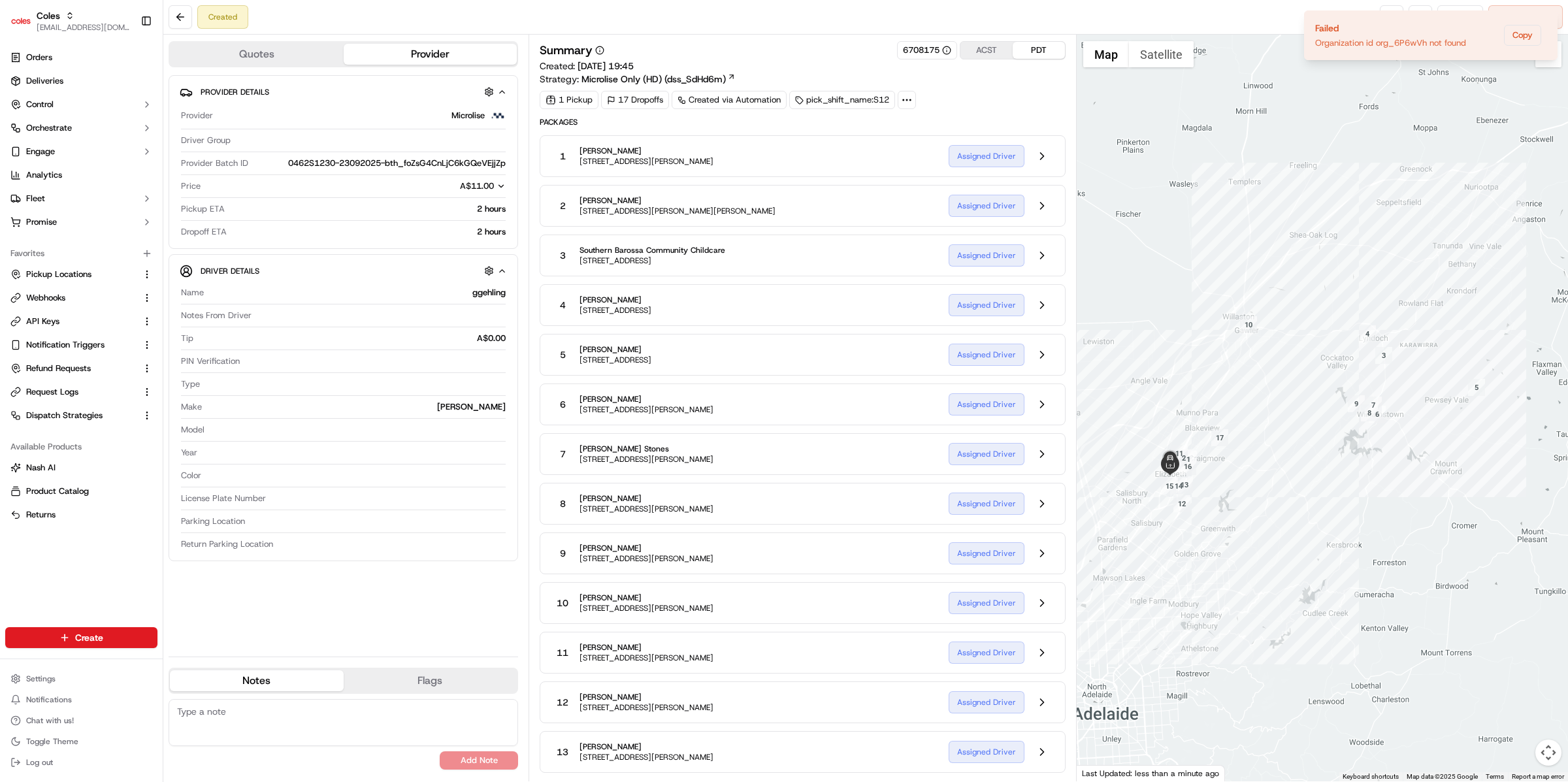
click at [902, 106] on div at bounding box center [906, 100] width 18 height 18
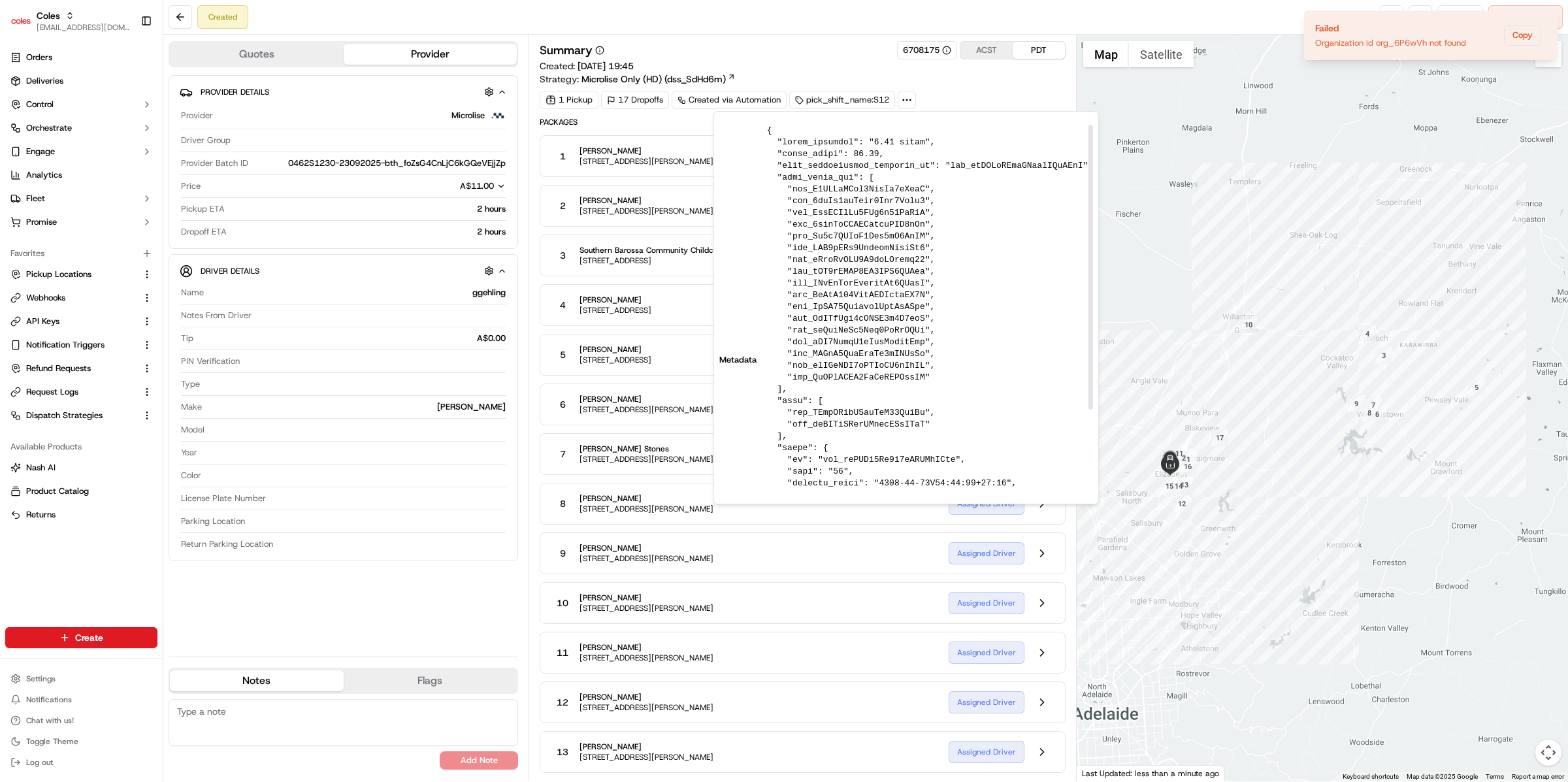
click at [839, 408] on pre at bounding box center [929, 360] width 326 height 470
click at [838, 411] on pre at bounding box center [929, 360] width 326 height 470
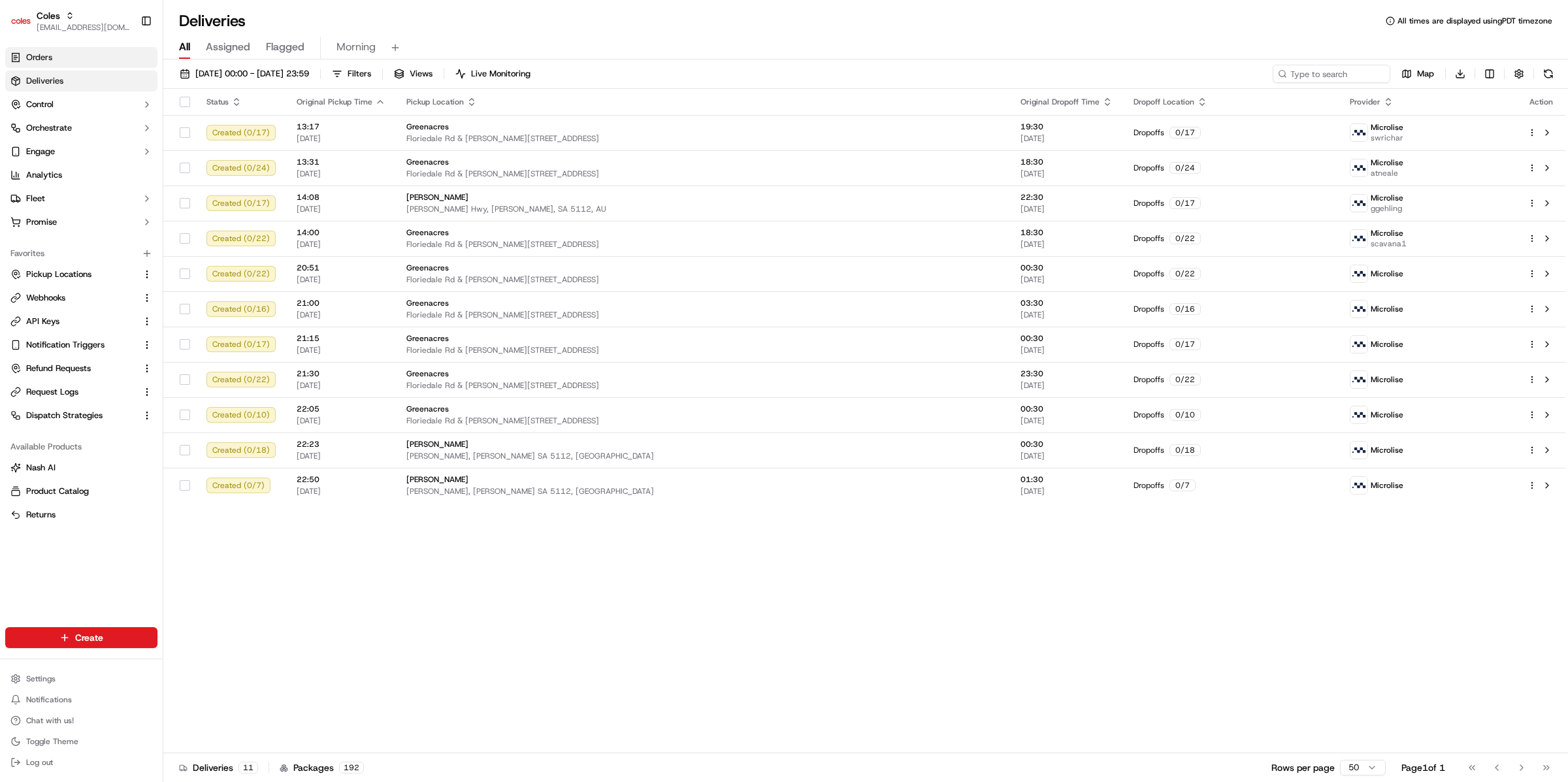
click at [91, 52] on link "Orders" at bounding box center [81, 57] width 152 height 21
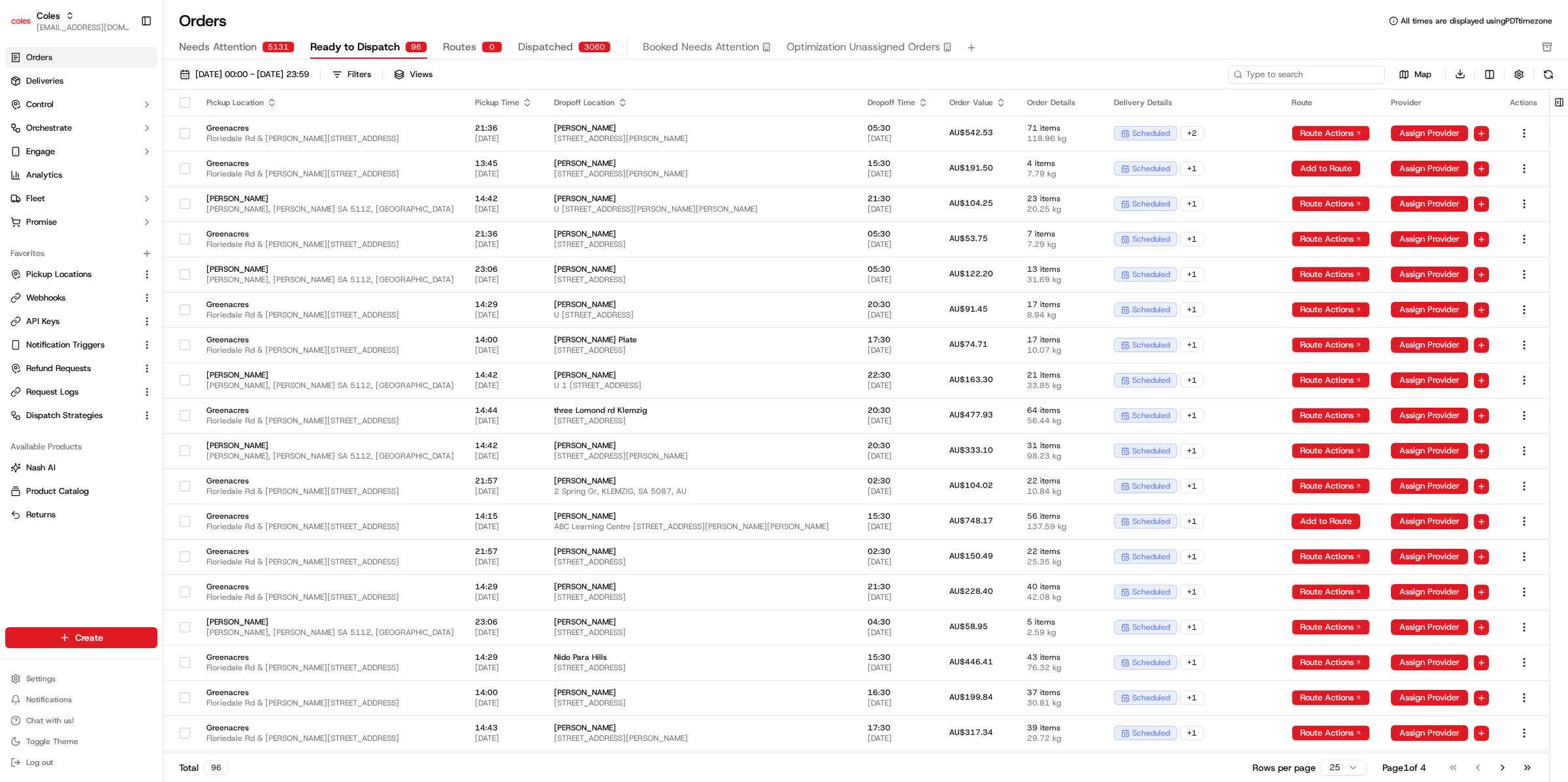
click at [1328, 75] on input at bounding box center [1307, 75] width 156 height 18
paste input "ord_Q3CuBwLCD8Hg6oGoPwLYAk"
type input "ord_Q3CuBwLCD8Hg6oGoPwLYAk"
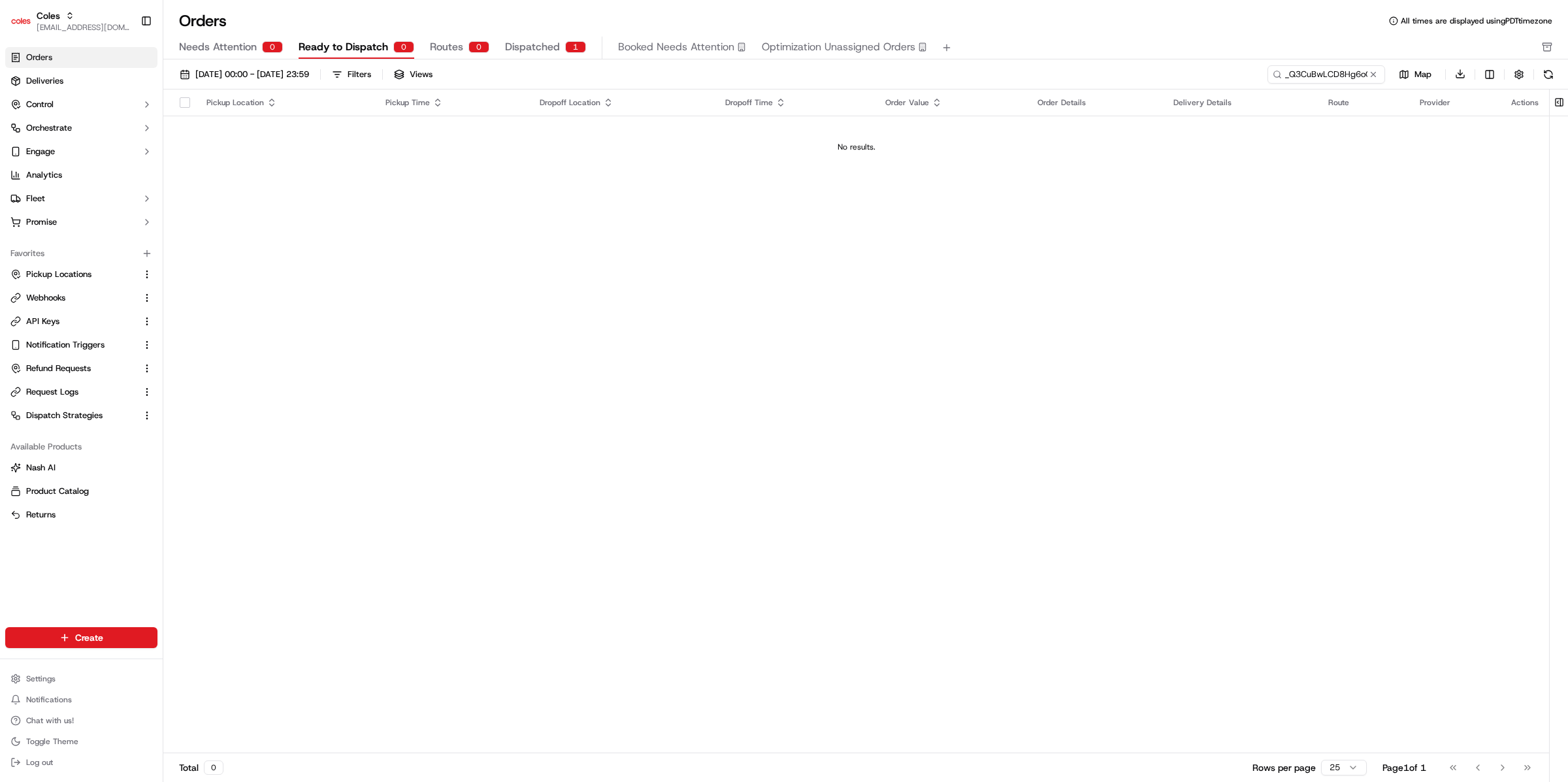
click at [528, 46] on span "Dispatched" at bounding box center [533, 47] width 55 height 16
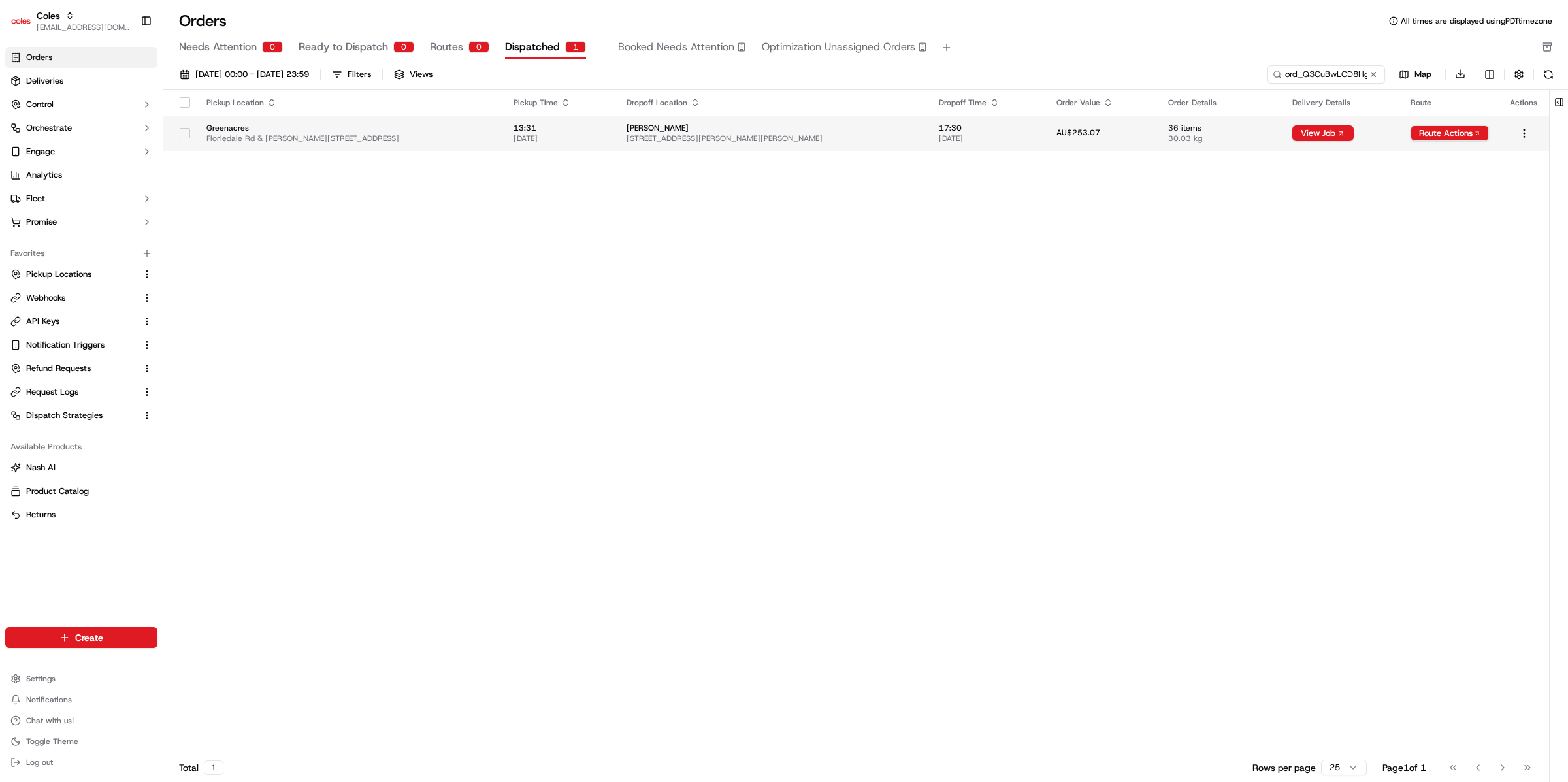
click at [1010, 133] on span "13/09/2025" at bounding box center [986, 138] width 97 height 10
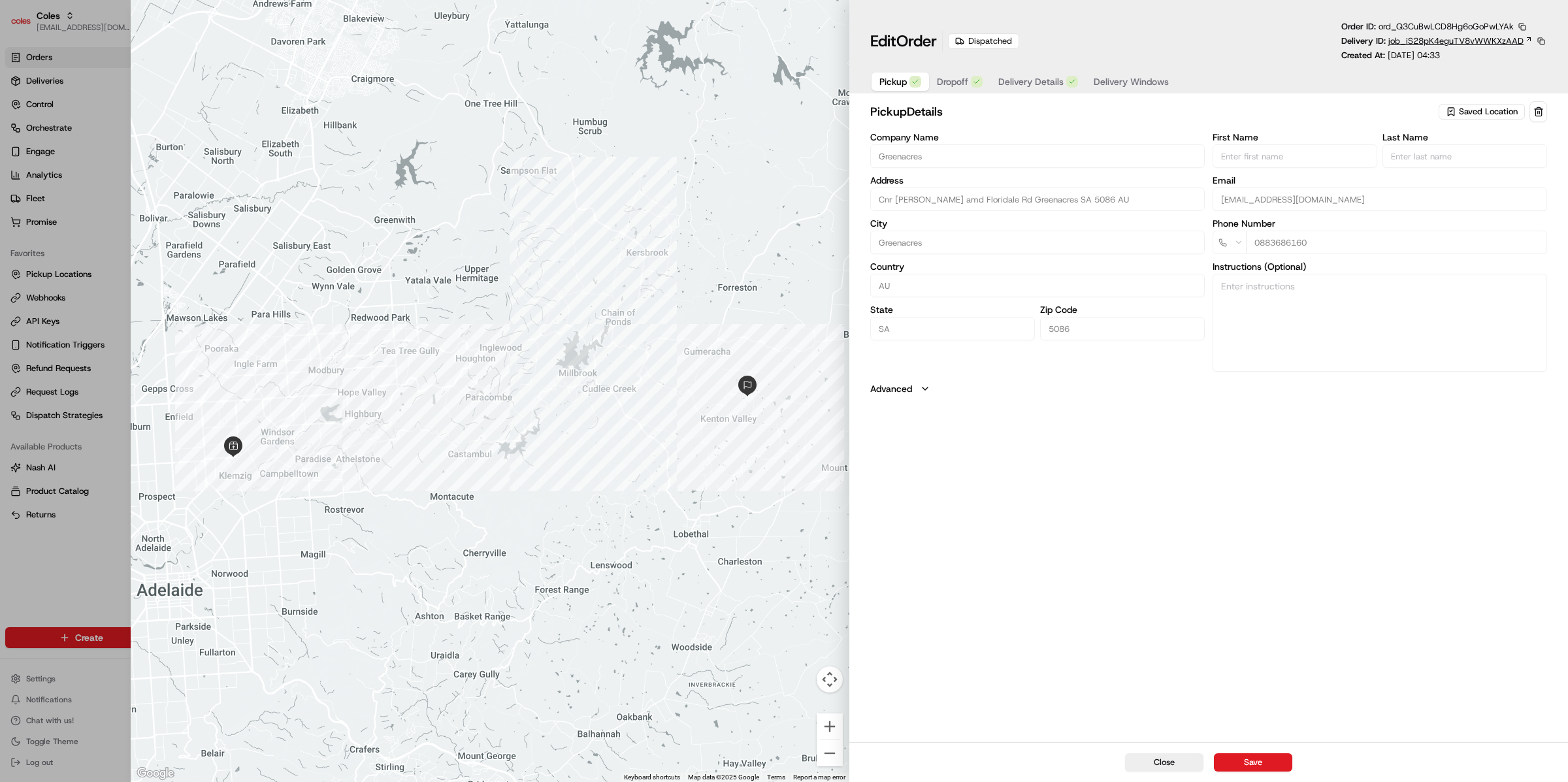
click at [1431, 41] on span "job_iS28pK4eguTV8vWWKXzAAD" at bounding box center [1455, 40] width 135 height 12
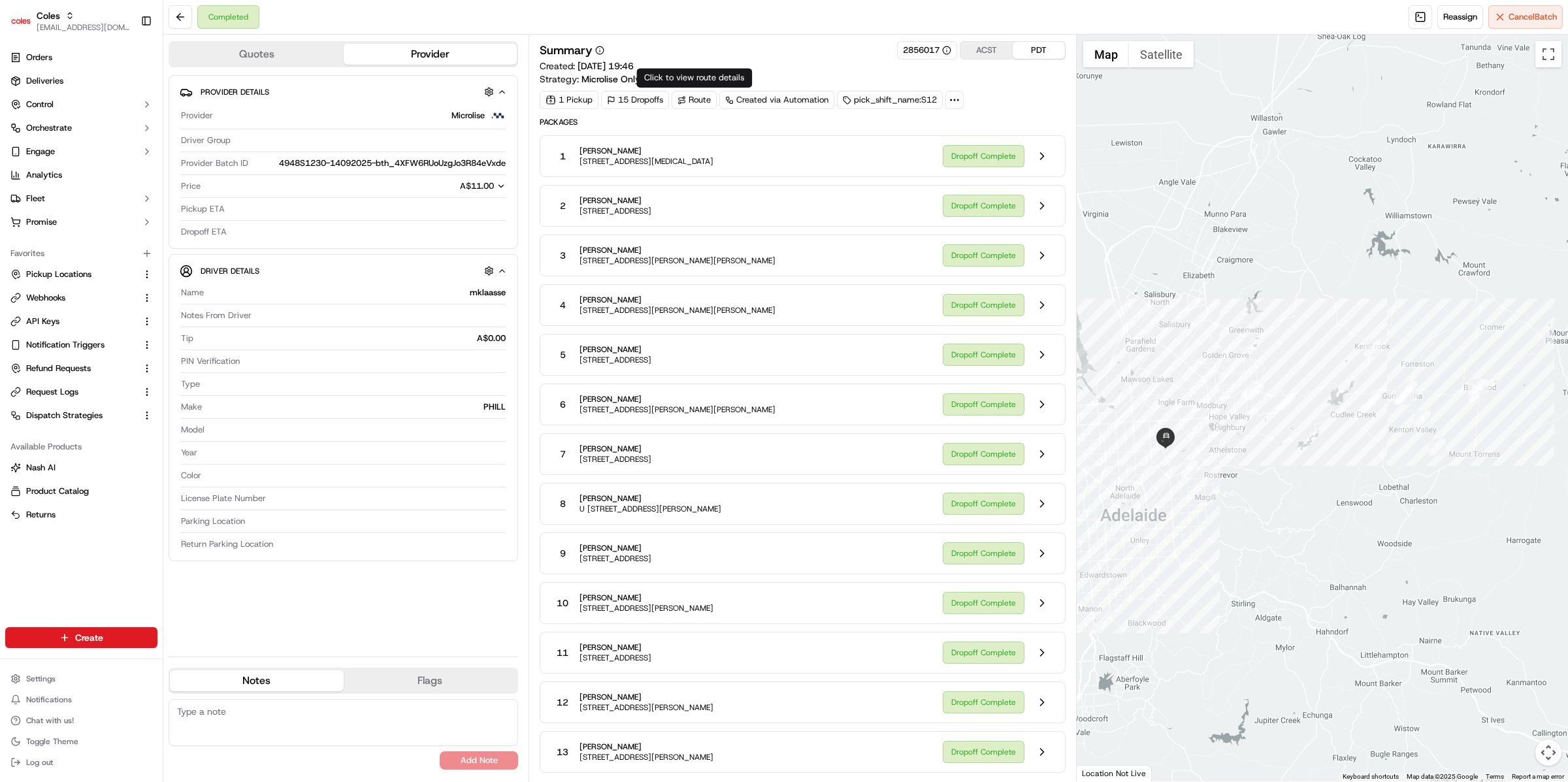
click at [698, 102] on div "Route" at bounding box center [694, 100] width 45 height 18
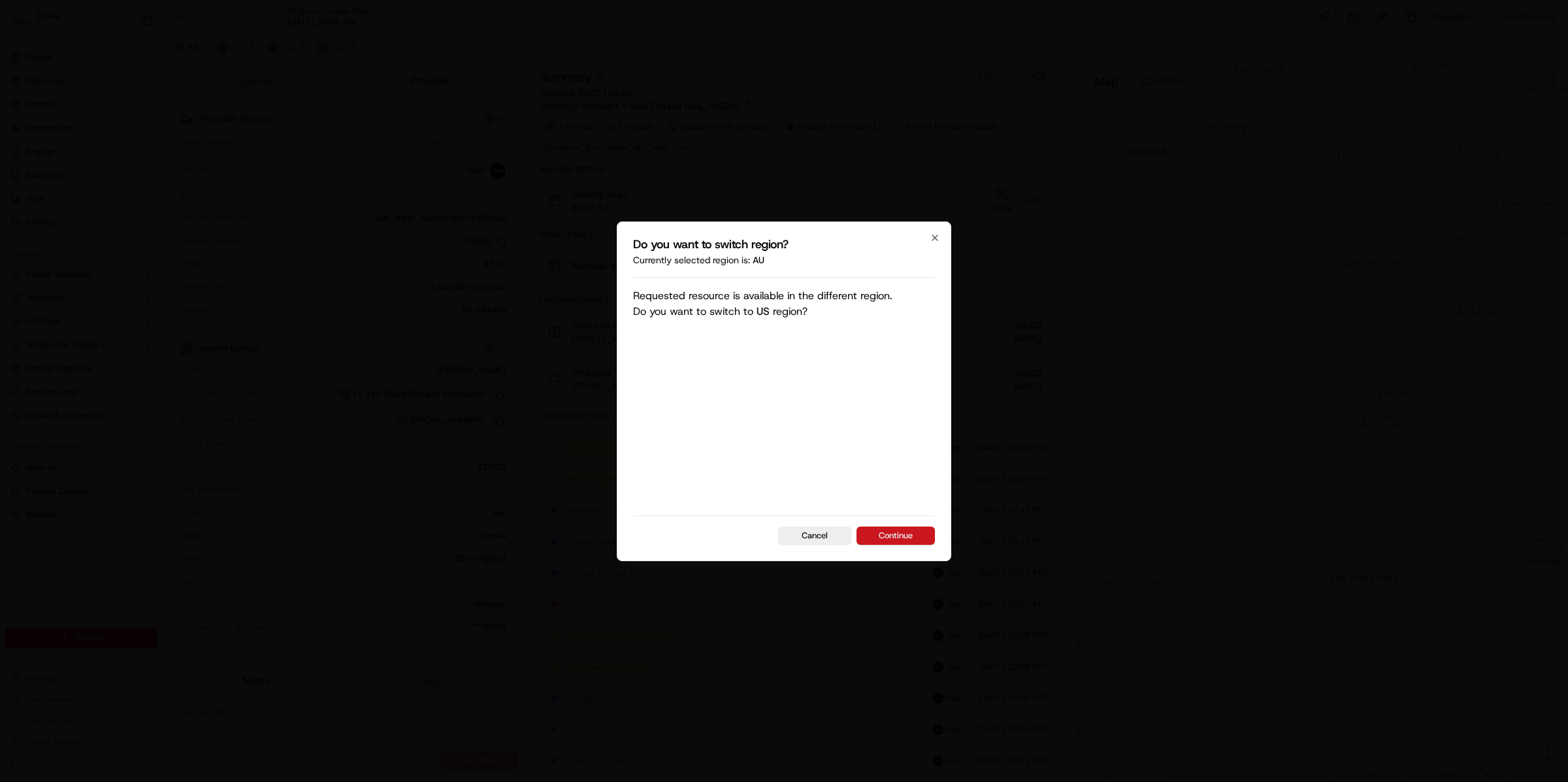
click at [898, 530] on button "Continue" at bounding box center [895, 535] width 78 height 18
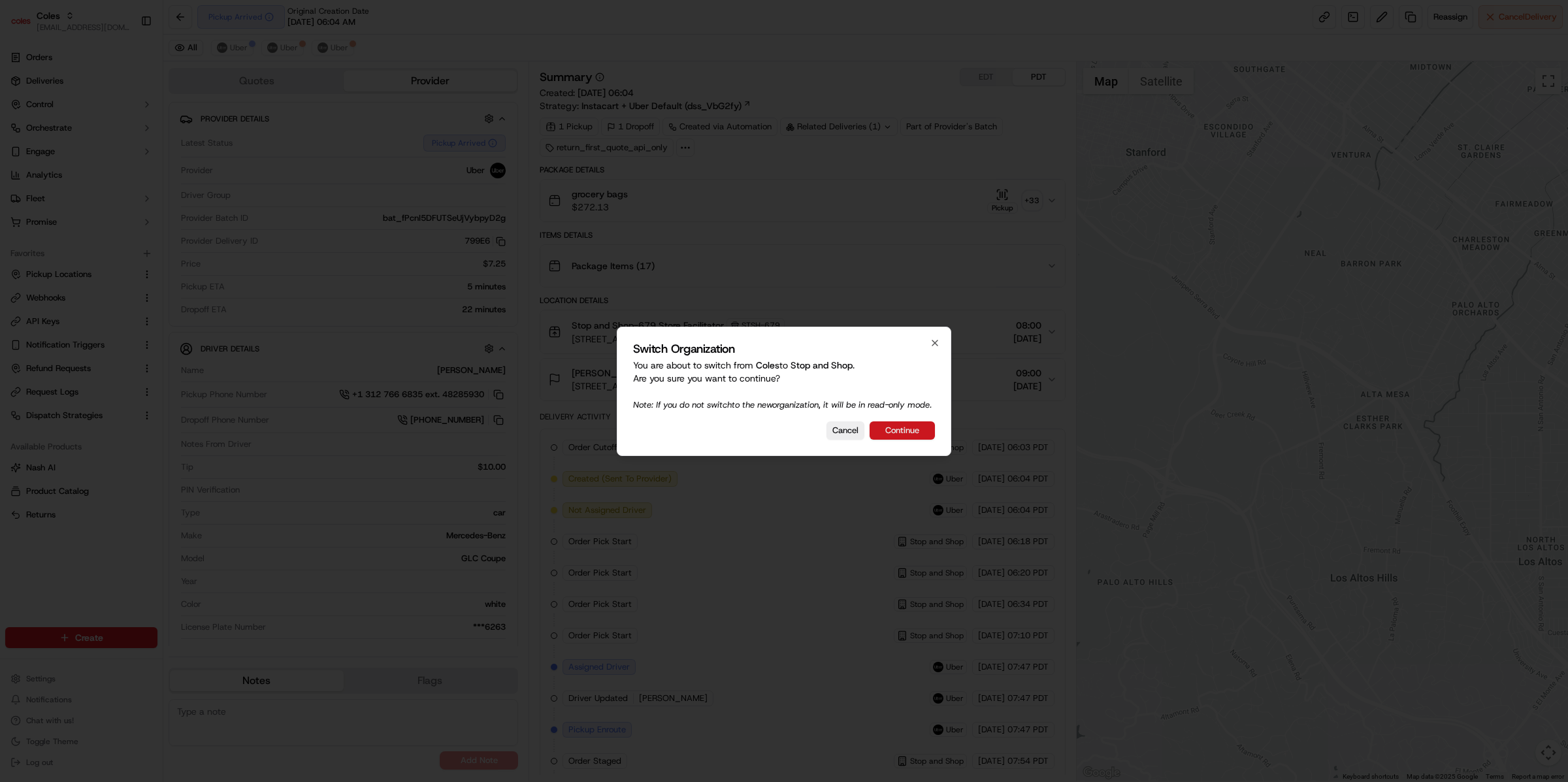
click at [913, 430] on button "Continue" at bounding box center [902, 431] width 65 height 18
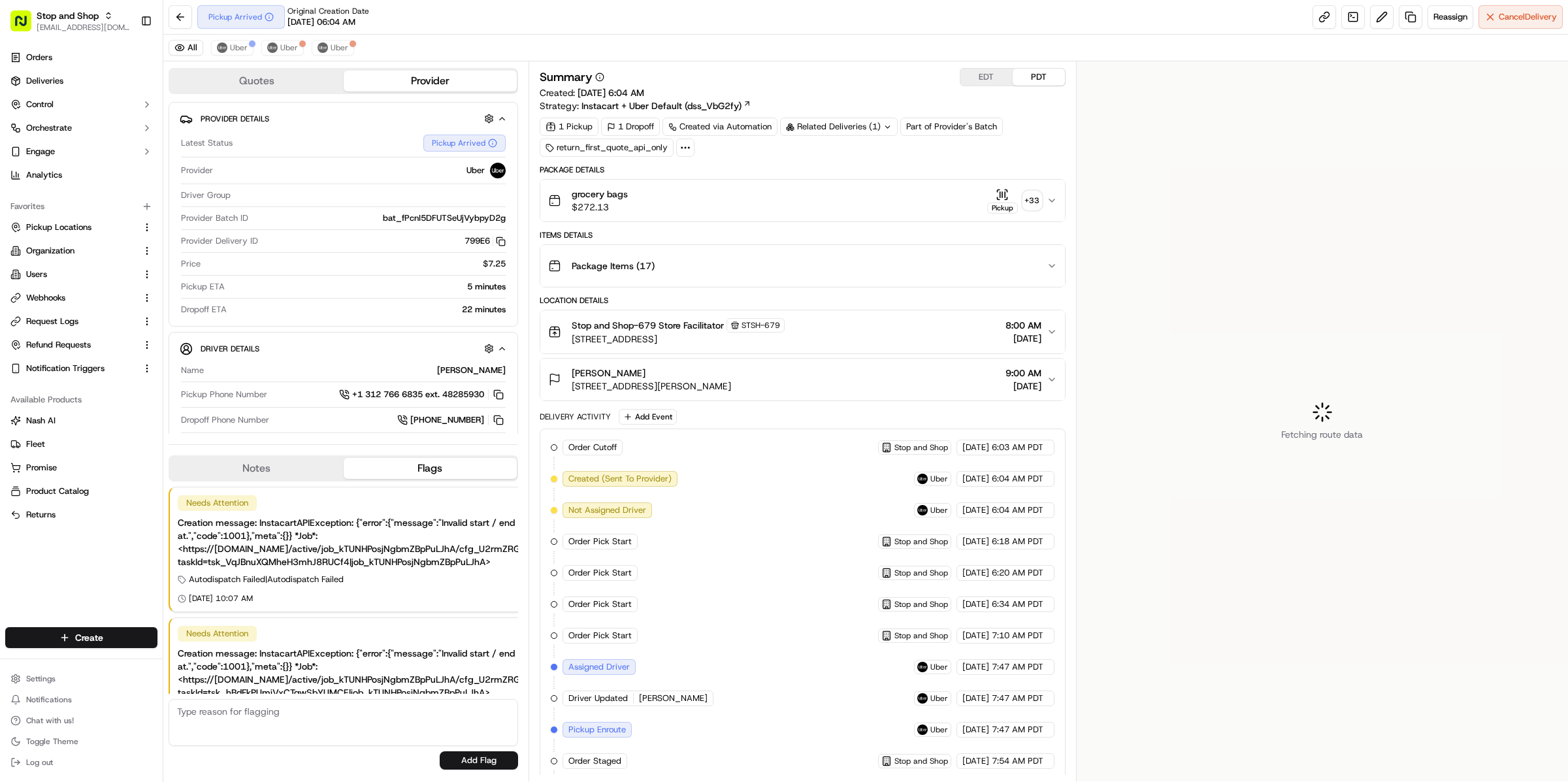
scroll to position [48, 0]
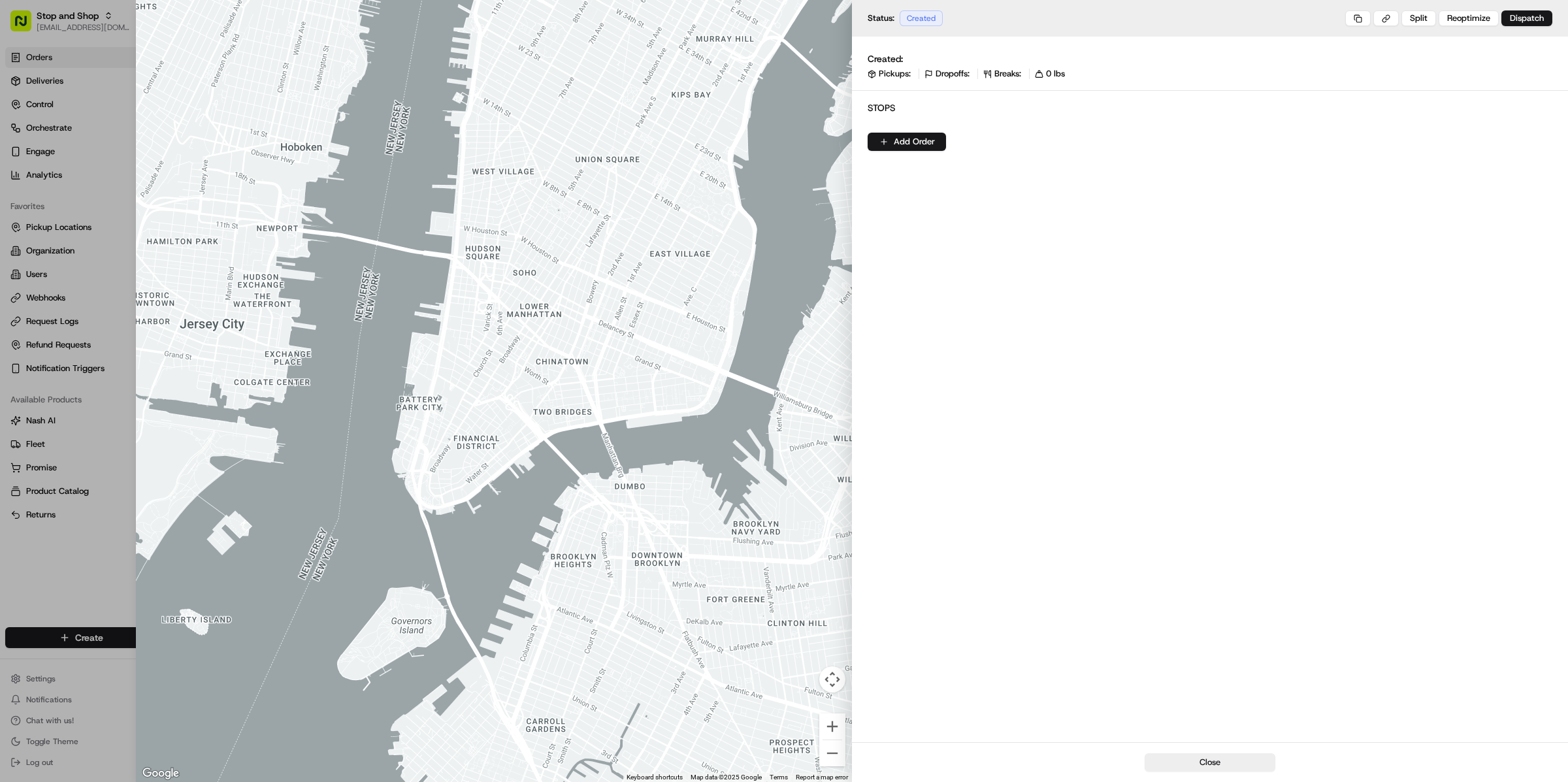
click at [928, 298] on div "Created: Pickups: Dropoffs: Breaks: 0 lbs Stops Add Order" at bounding box center [1210, 389] width 716 height 706
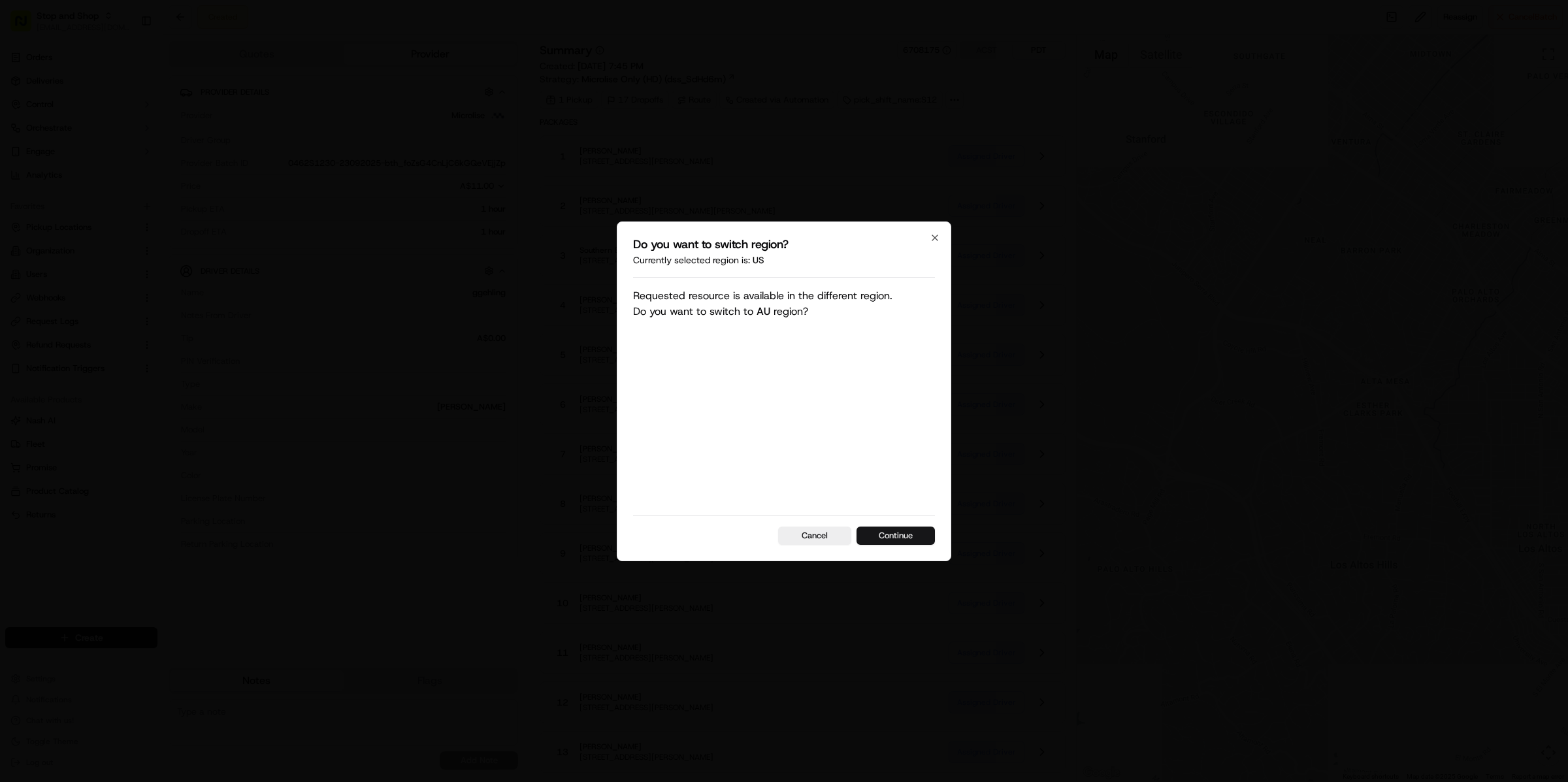
click at [928, 528] on button "Continue" at bounding box center [895, 535] width 78 height 18
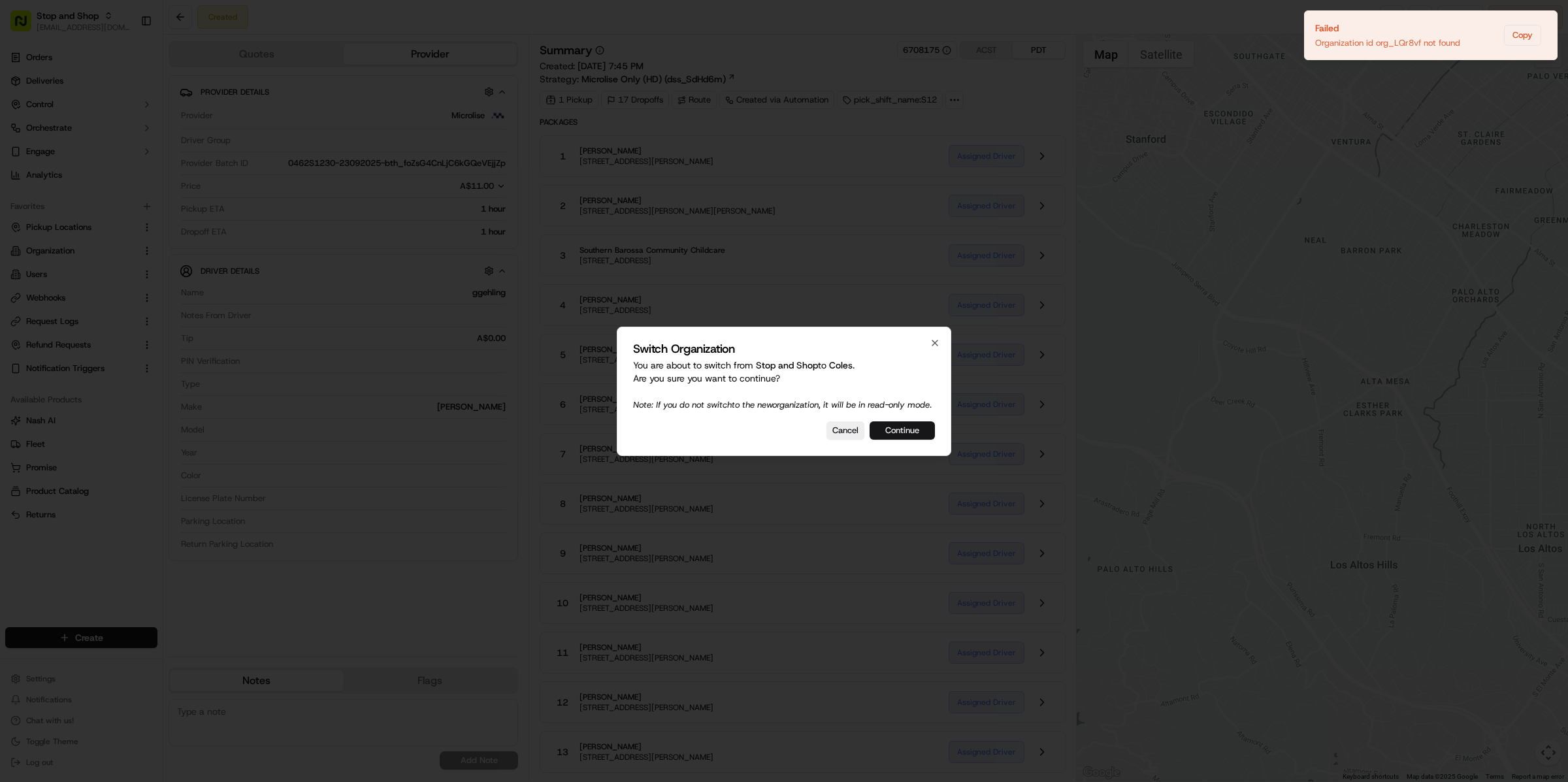
click at [927, 438] on button "Continue" at bounding box center [902, 431] width 65 height 18
